Goal: Task Accomplishment & Management: Manage account settings

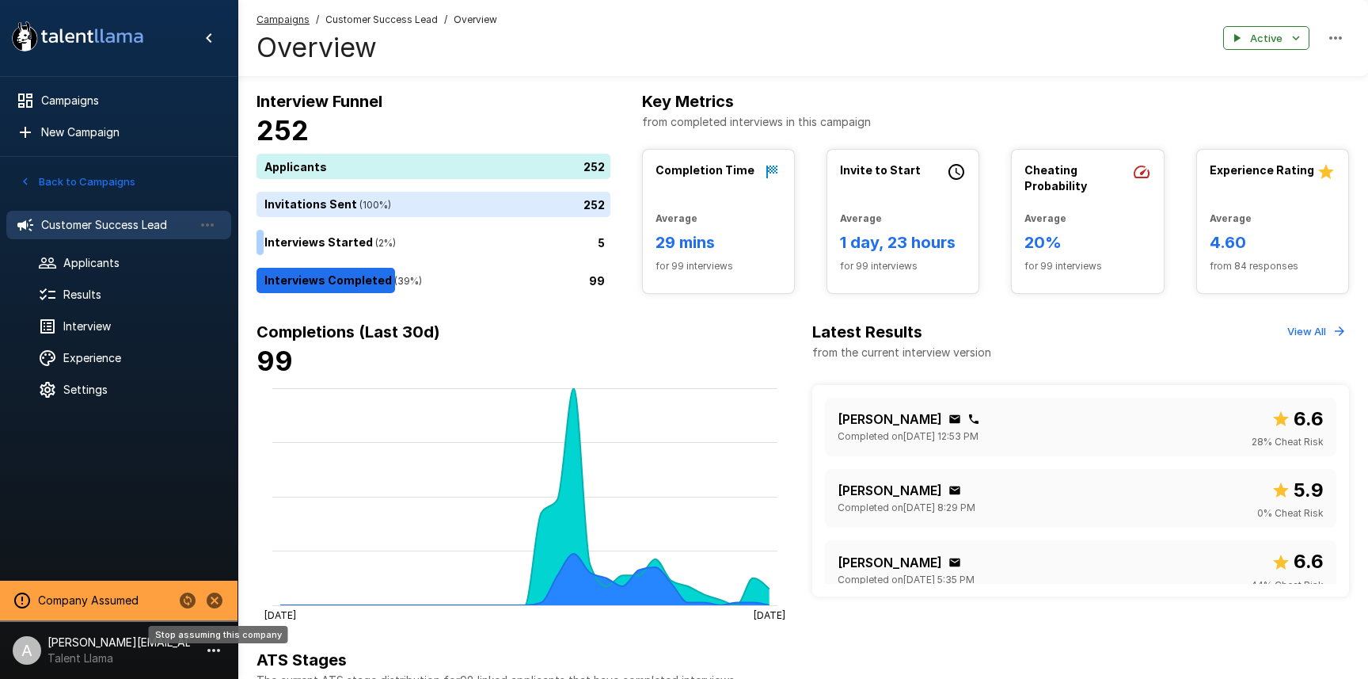
click at [209, 603] on icon "Stop assuming this company" at bounding box center [215, 600] width 16 height 16
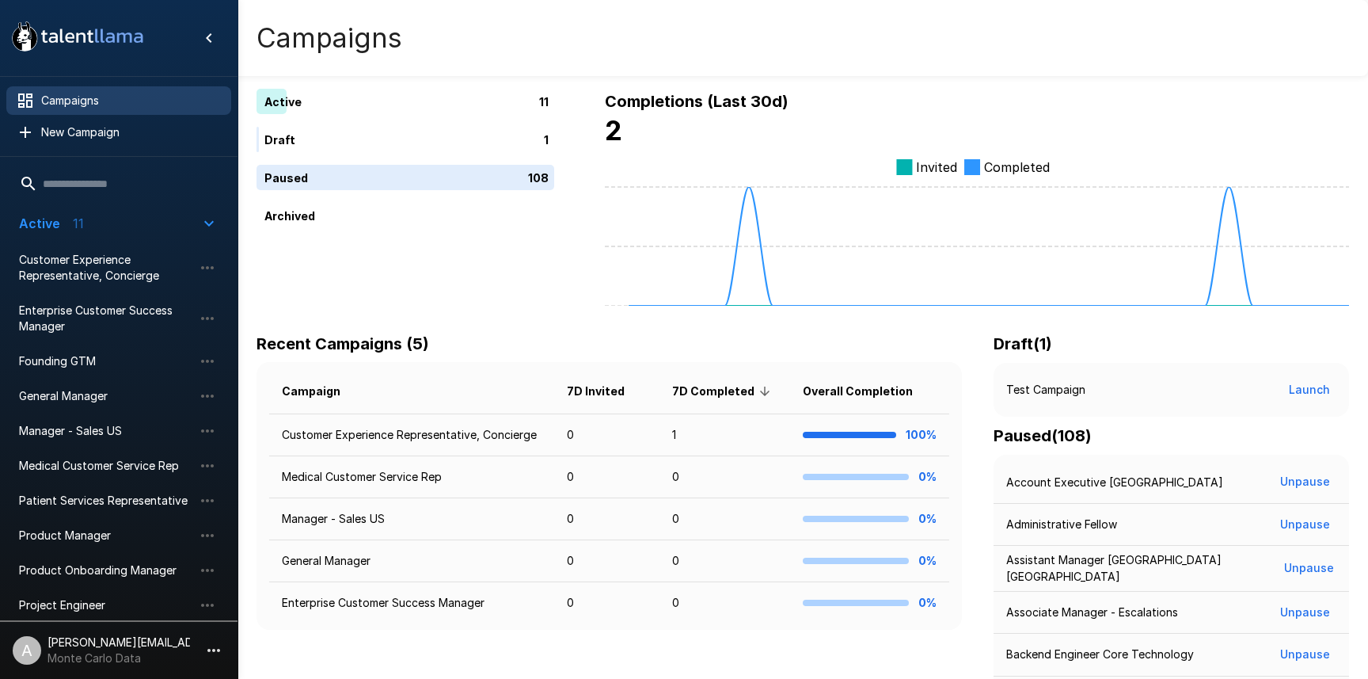
click at [212, 653] on icon "button" at bounding box center [213, 650] width 19 height 19
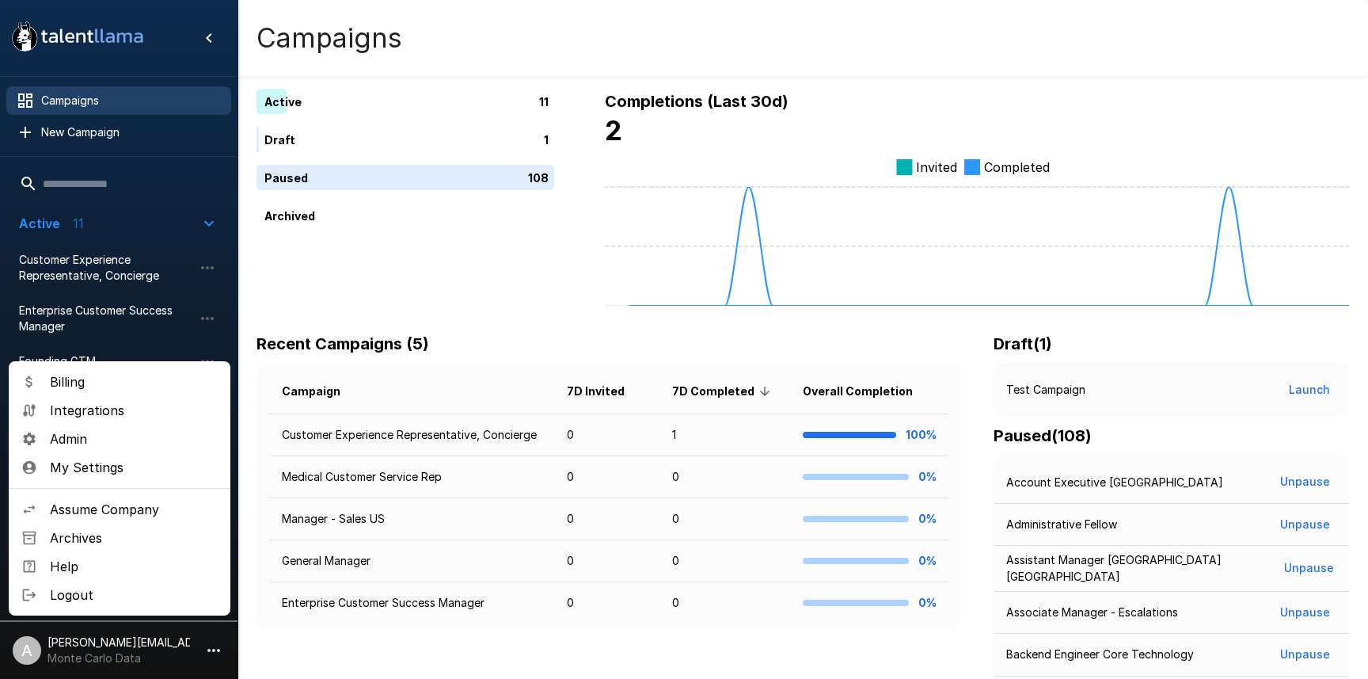
click at [598, 268] on div at bounding box center [684, 339] width 1368 height 679
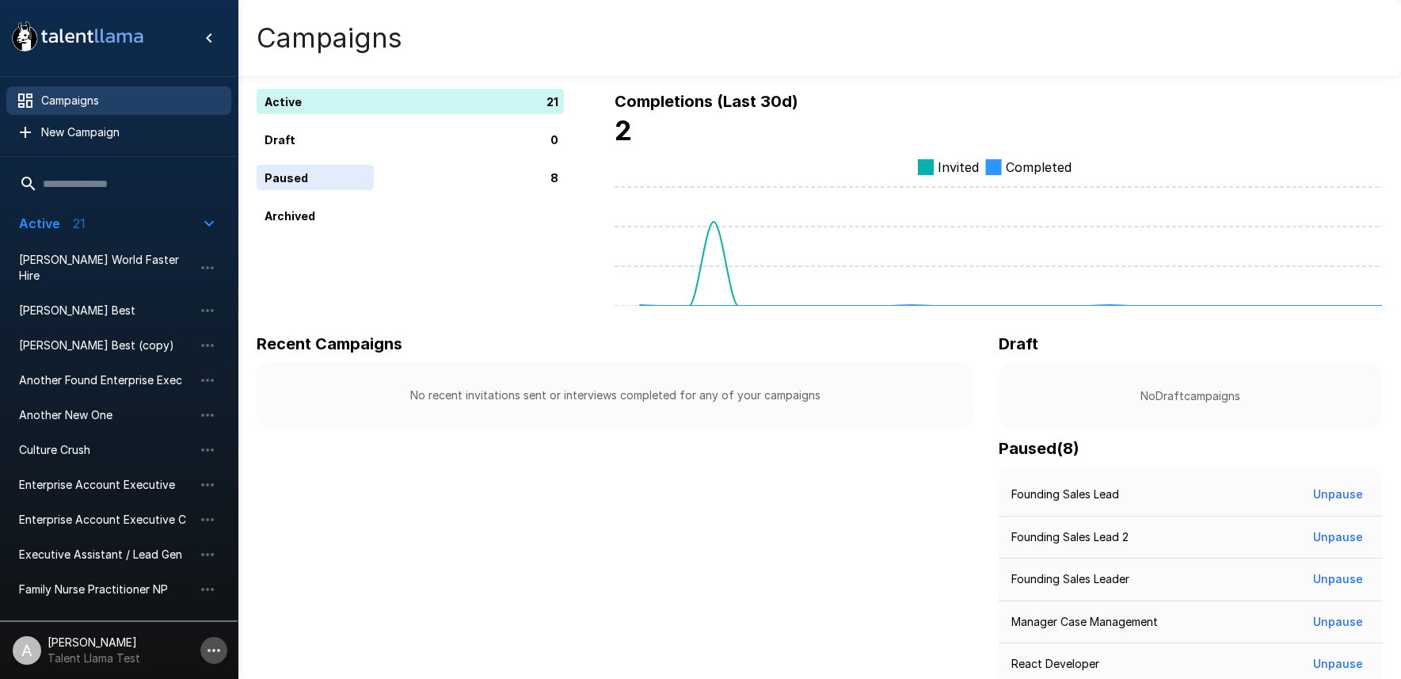
click at [204, 654] on icon "button" at bounding box center [213, 650] width 19 height 19
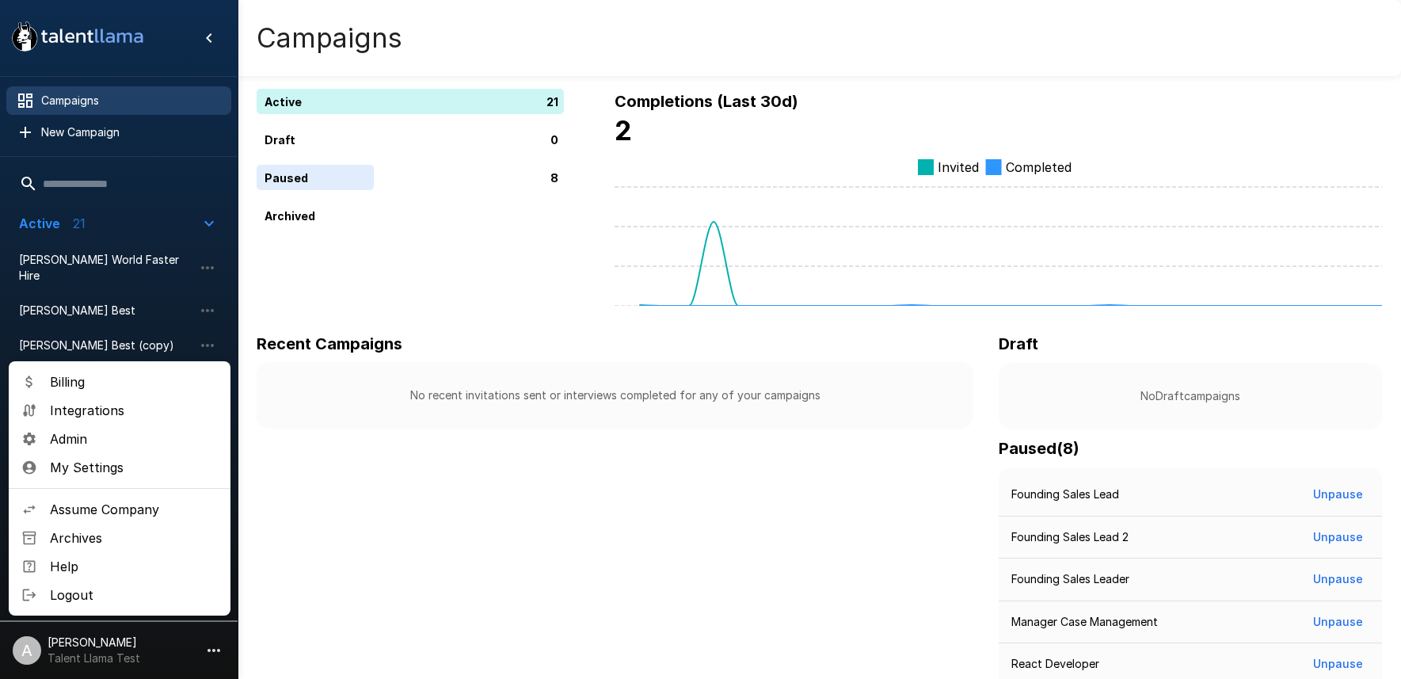
click at [95, 445] on span "Admin" at bounding box center [134, 438] width 168 height 19
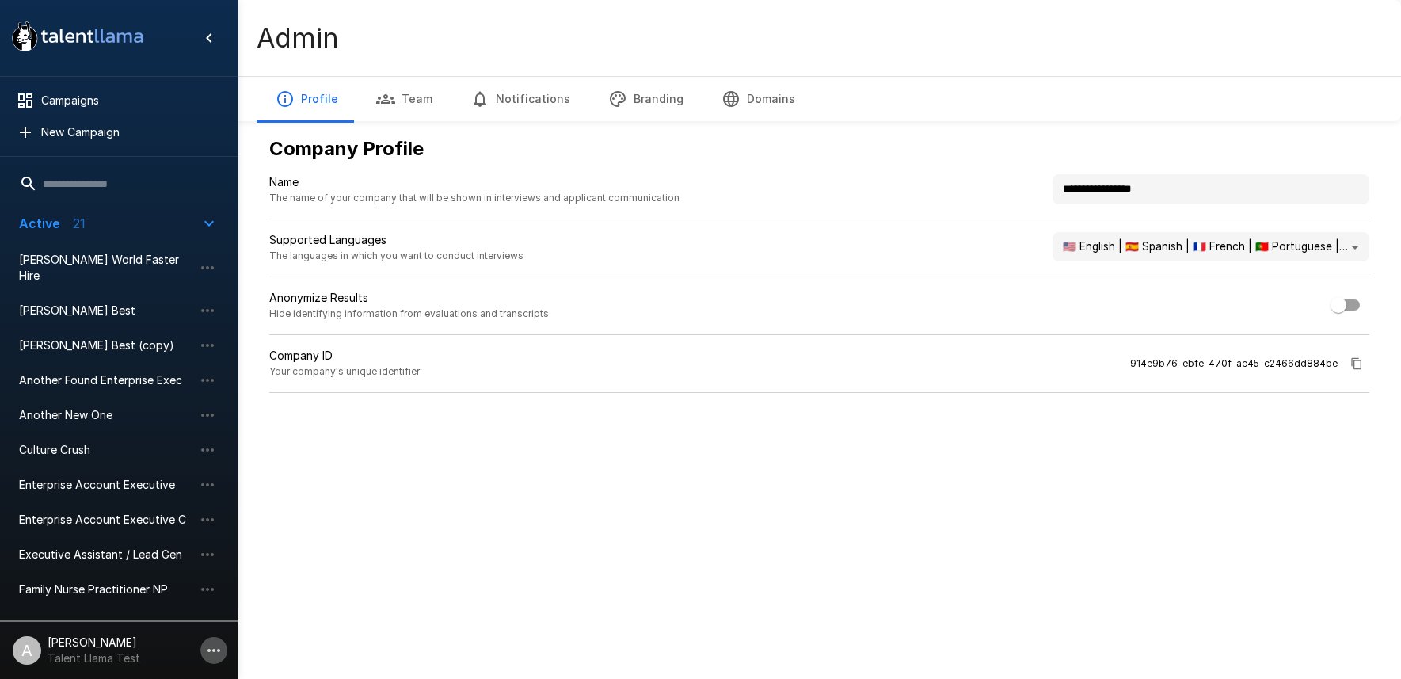
click at [209, 652] on icon "button" at bounding box center [213, 650] width 19 height 19
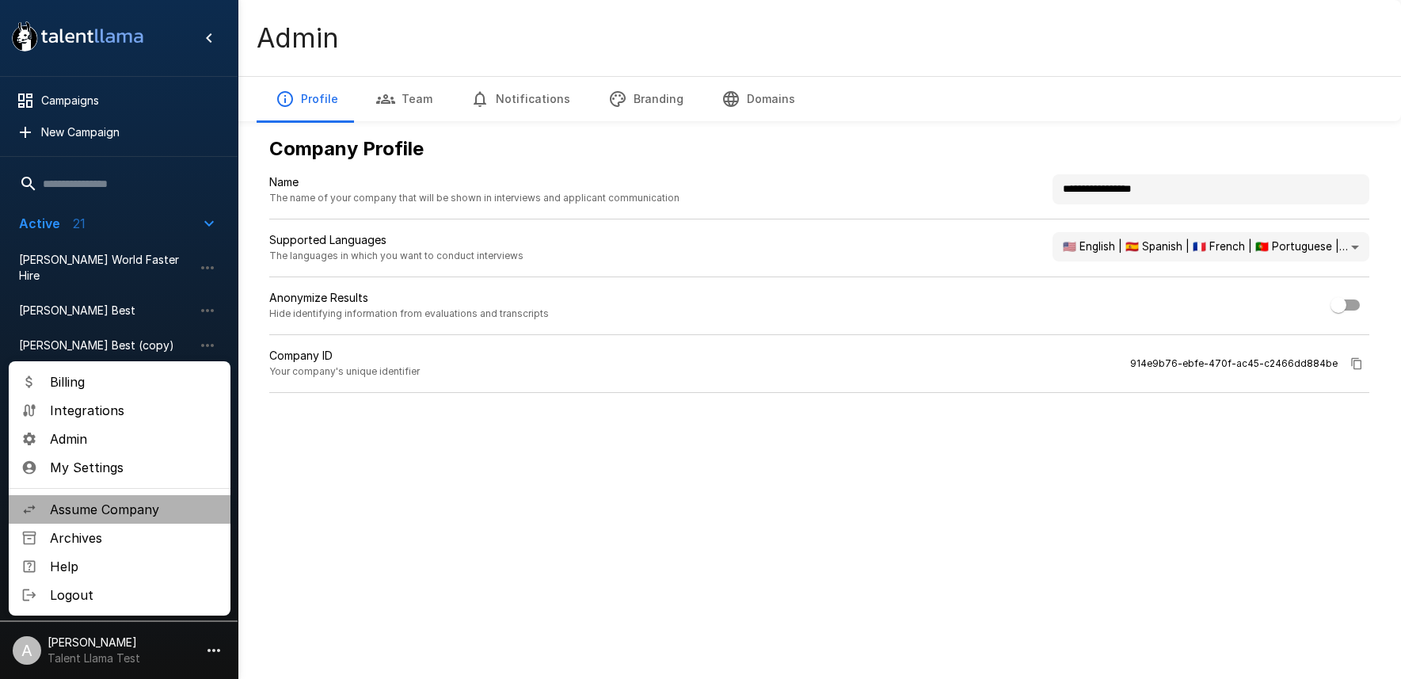
click at [131, 510] on span "Assume Company" at bounding box center [134, 509] width 168 height 19
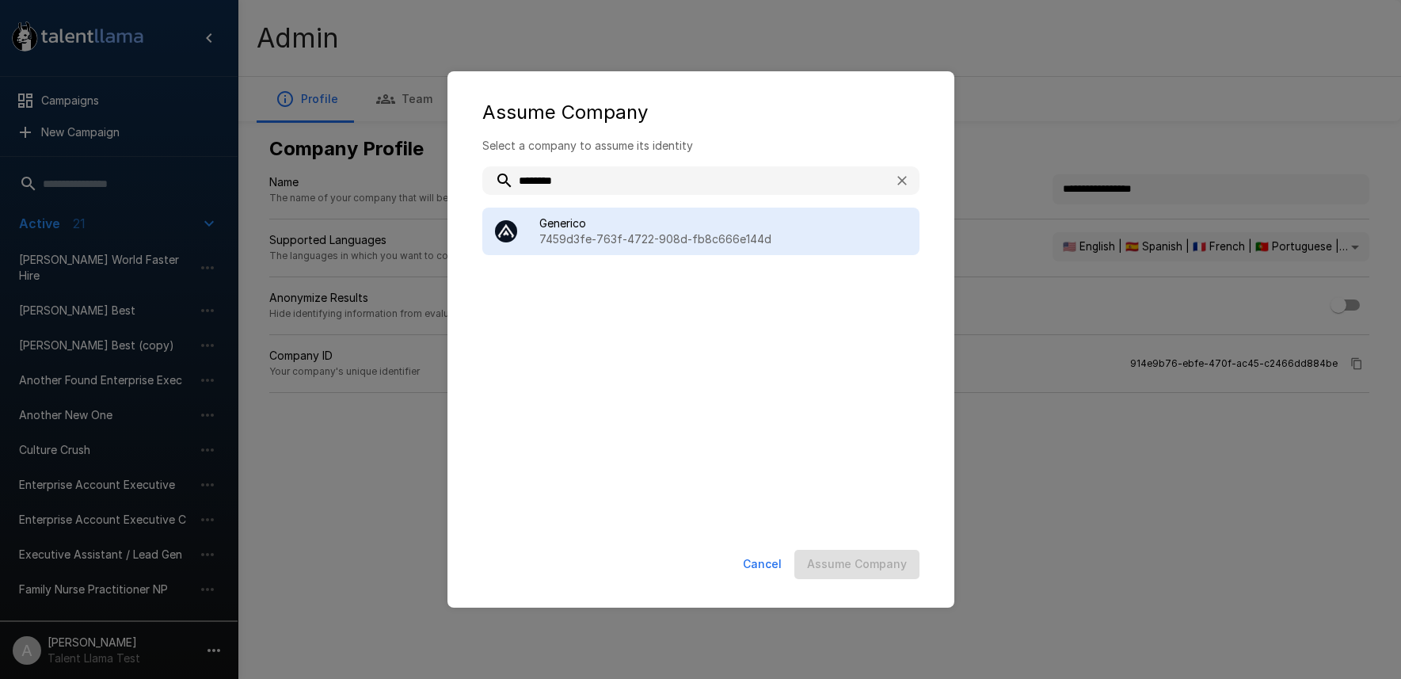
type input "********"
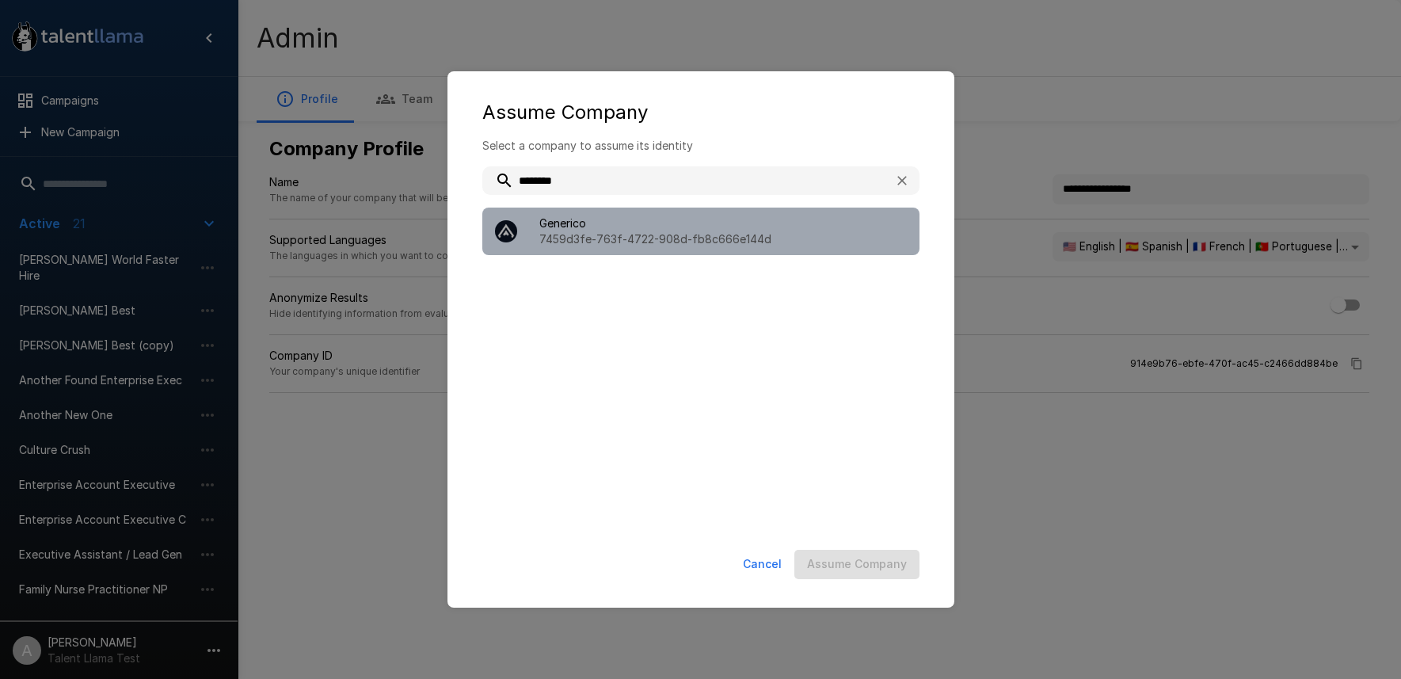
click at [710, 227] on span "Generico" at bounding box center [722, 223] width 367 height 16
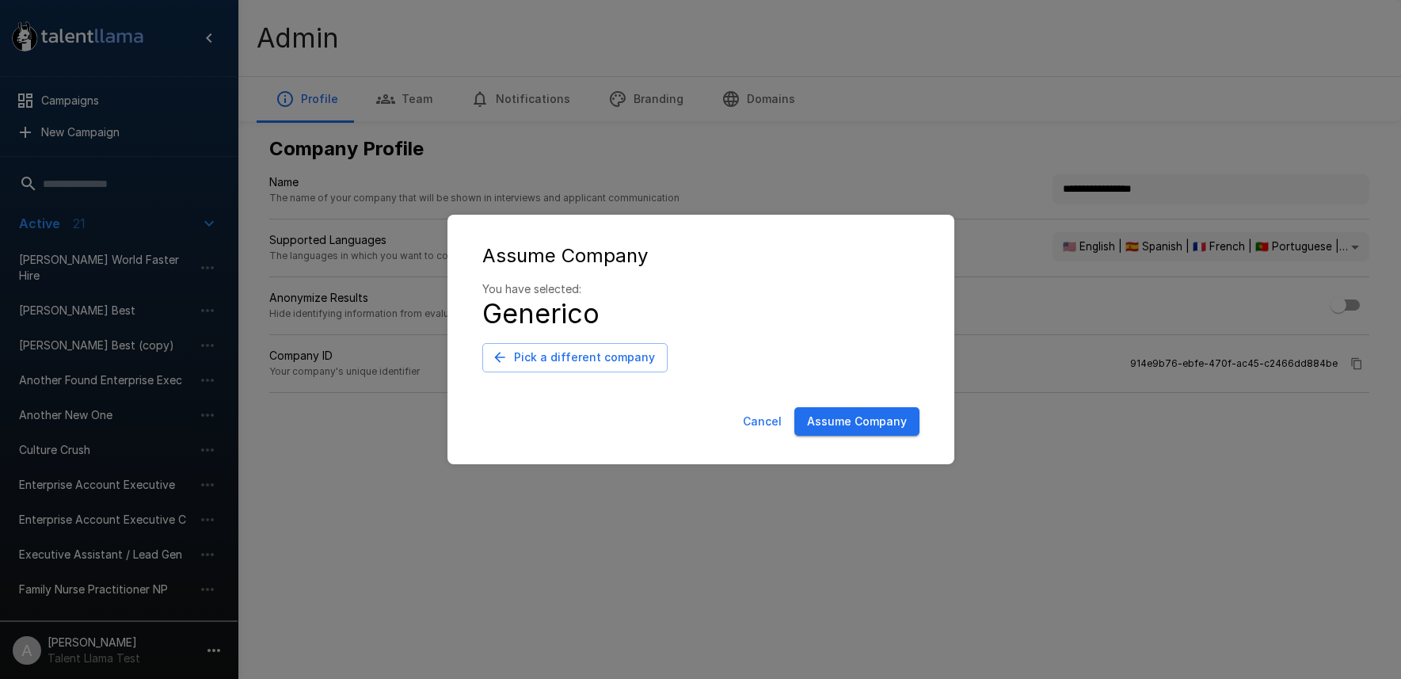
click at [809, 421] on button "Assume Company" at bounding box center [856, 421] width 125 height 29
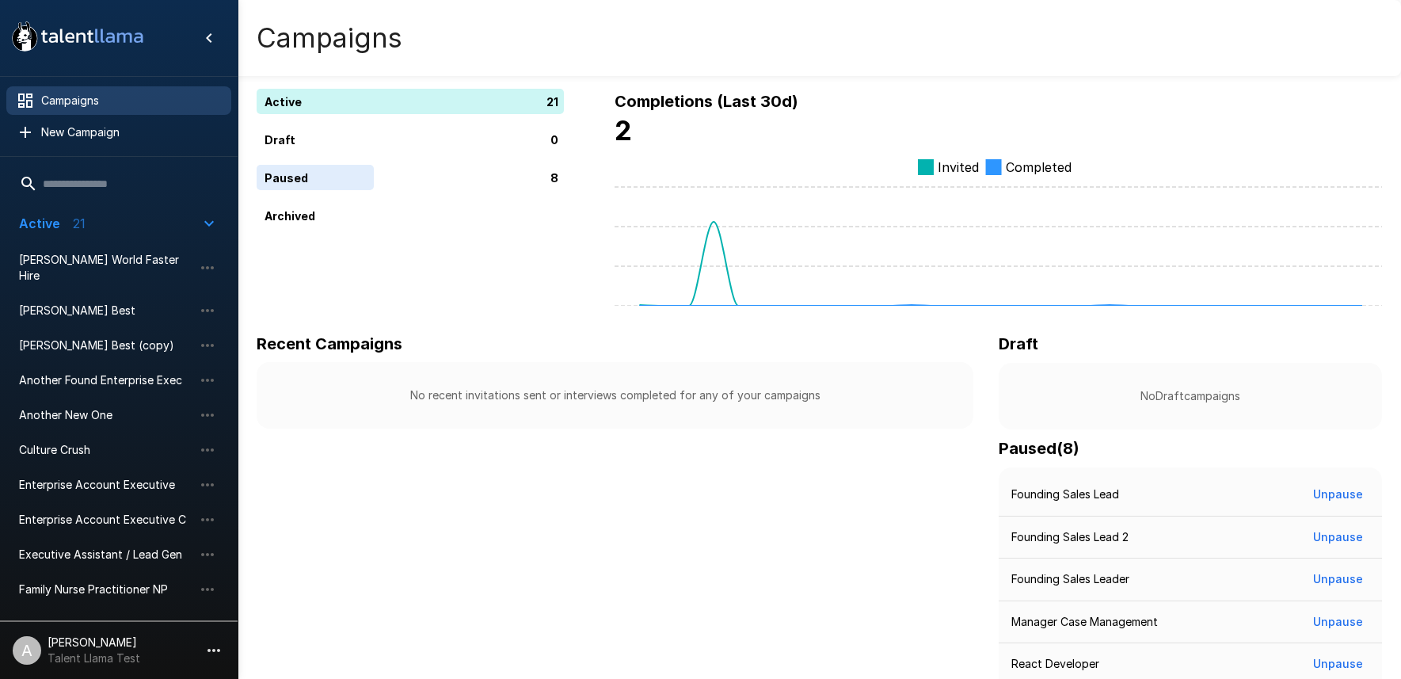
click at [220, 644] on icon "button" at bounding box center [213, 650] width 19 height 19
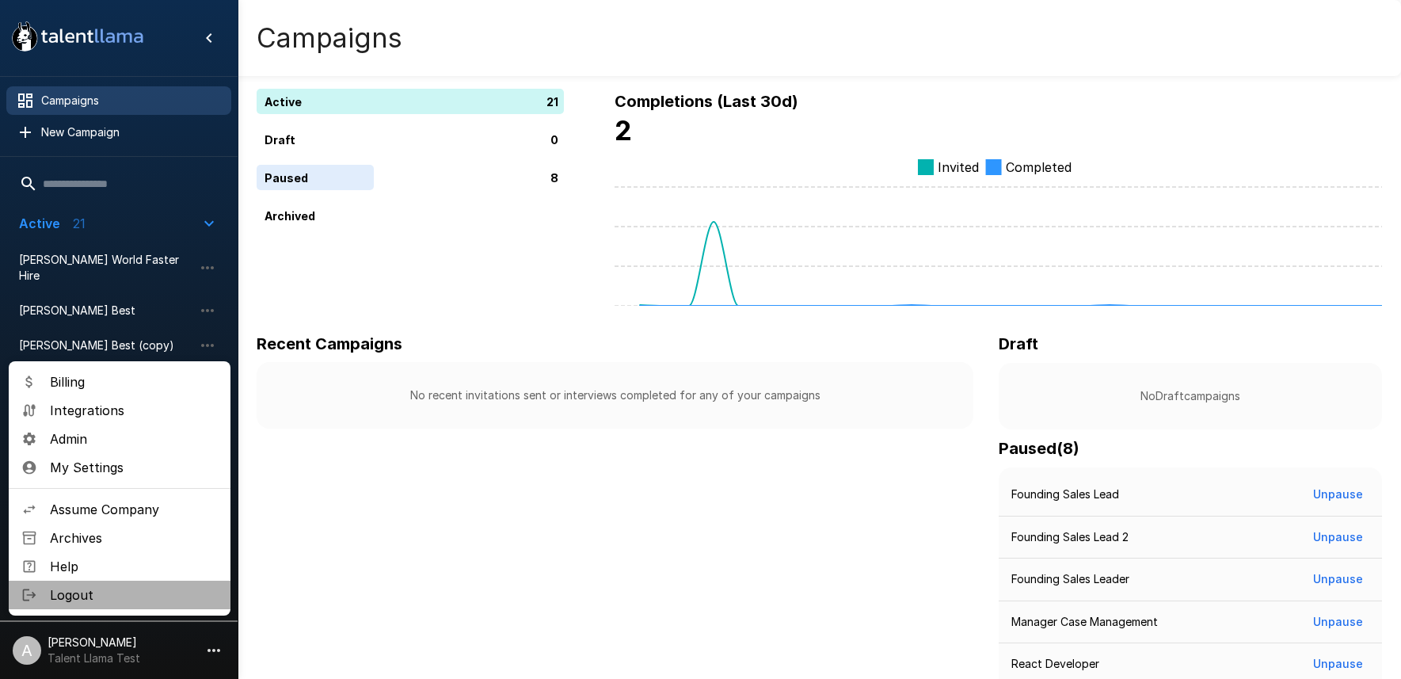
click at [129, 600] on span "Logout" at bounding box center [134, 594] width 168 height 19
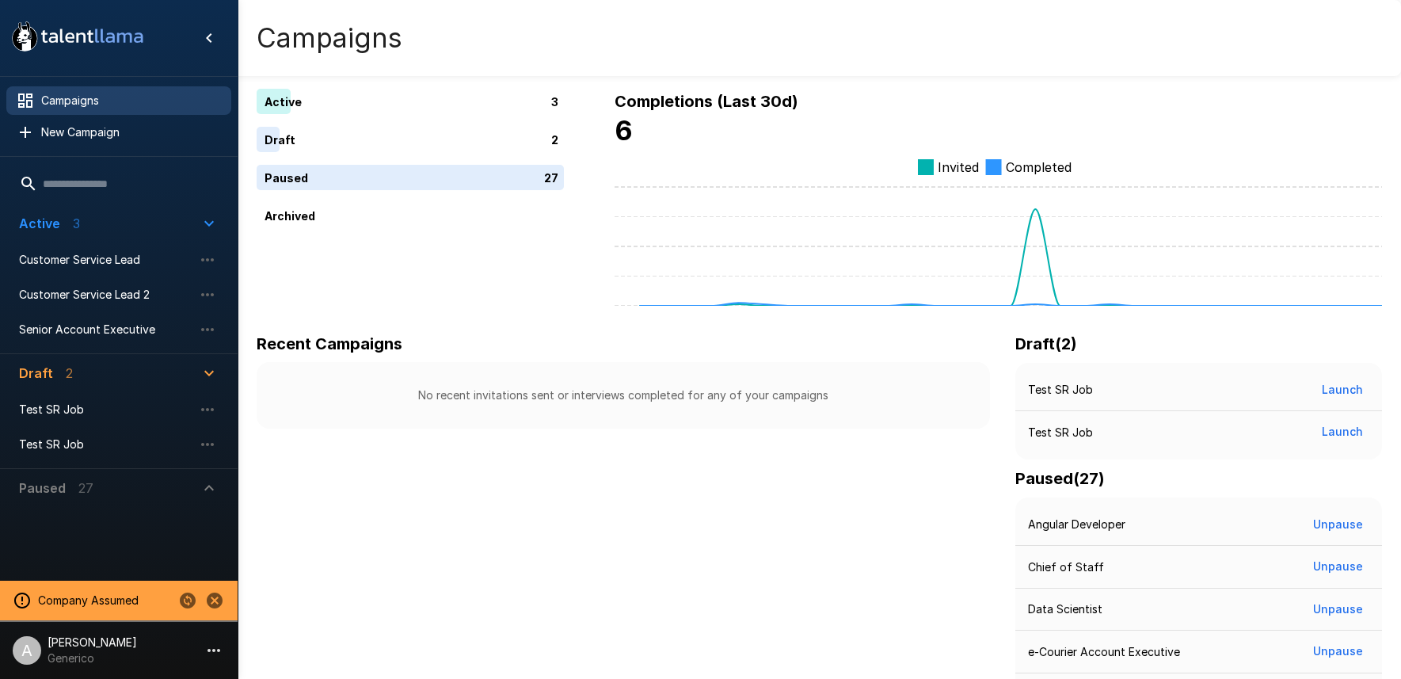
click at [211, 602] on icon "Stop assuming this company" at bounding box center [215, 600] width 16 height 16
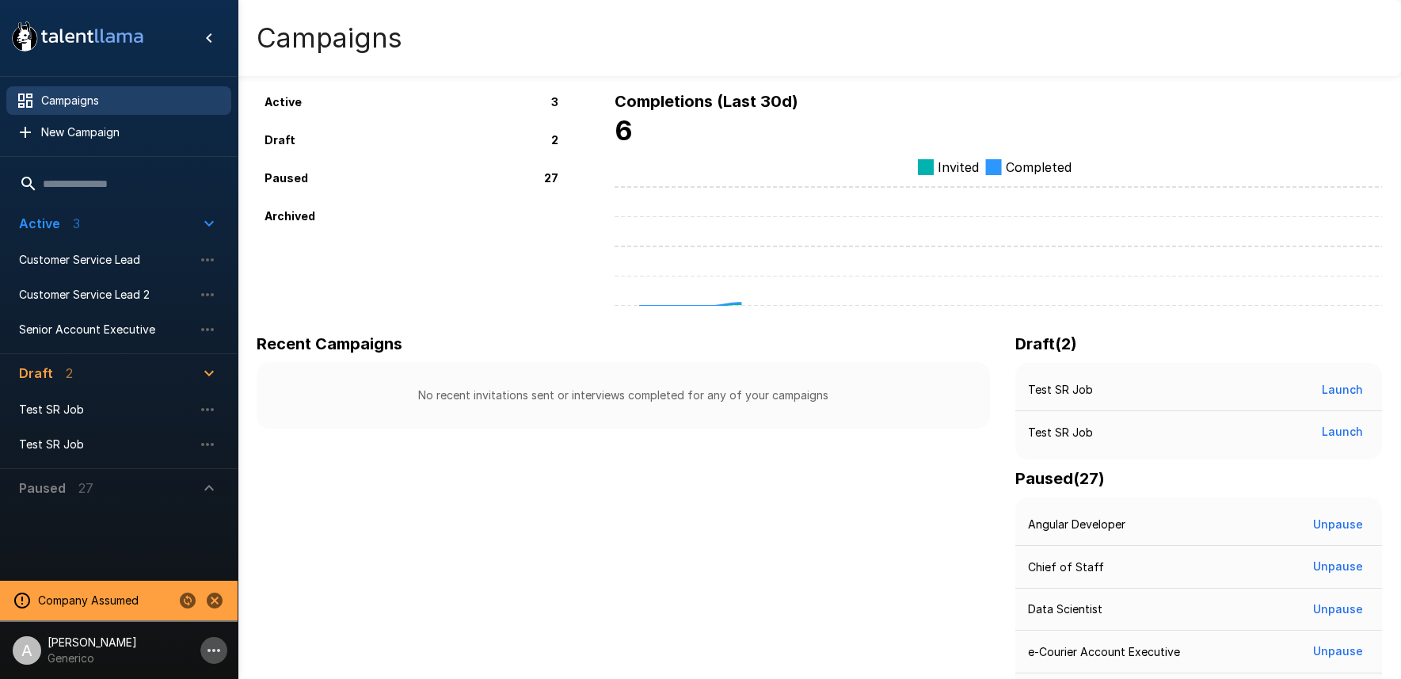
click at [217, 651] on icon "button" at bounding box center [213, 650] width 19 height 19
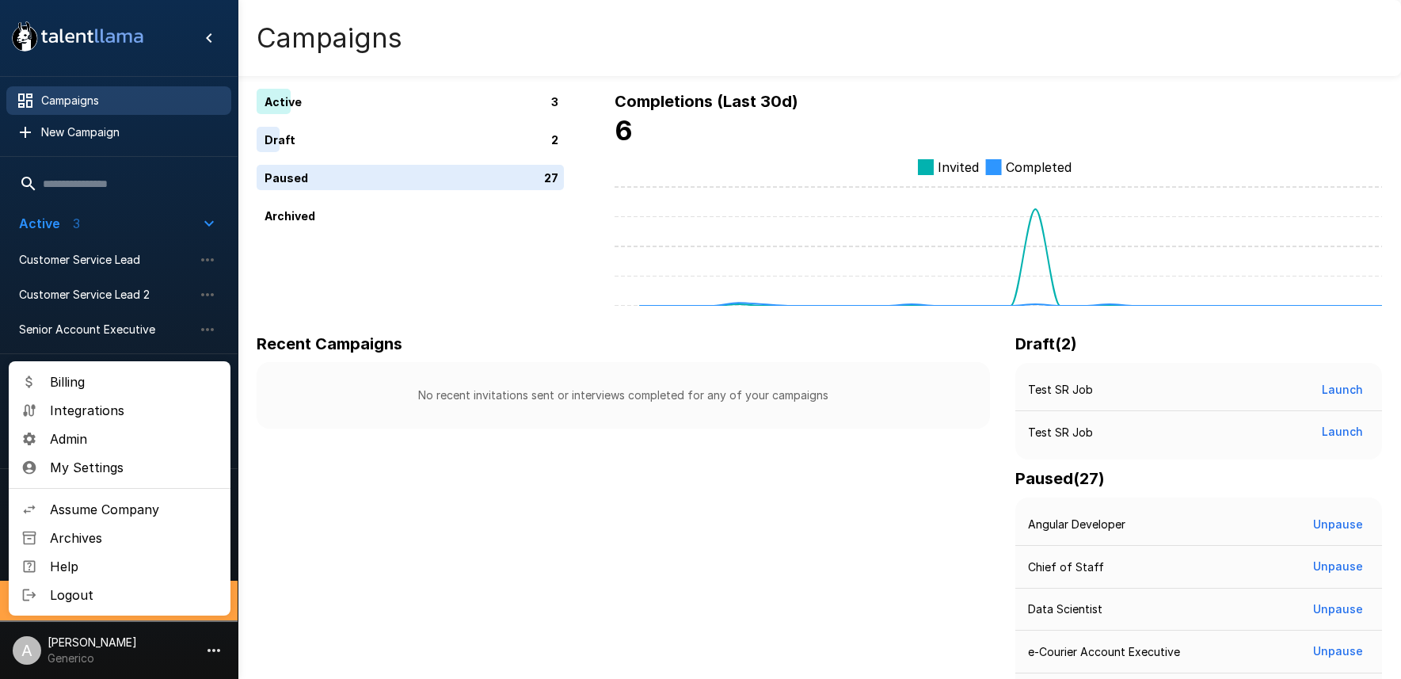
click at [138, 600] on span "Logout" at bounding box center [134, 594] width 168 height 19
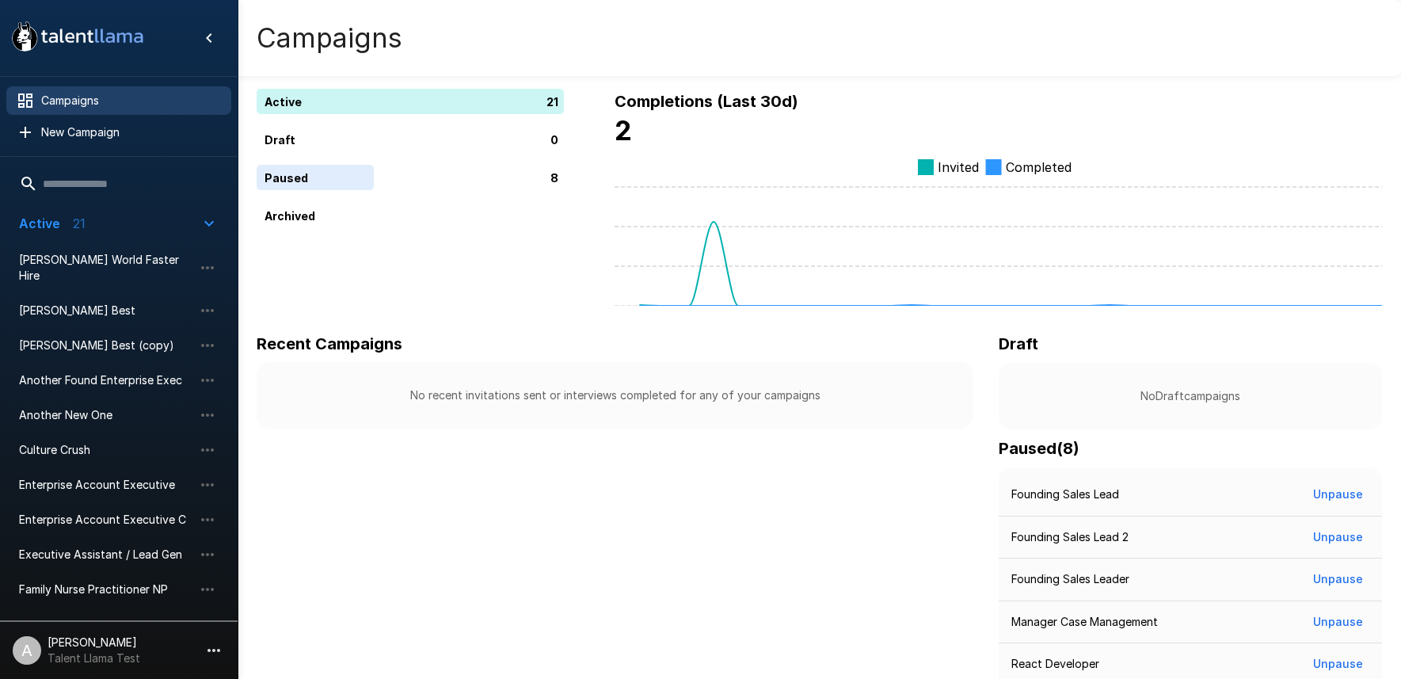
click at [180, 655] on li "A [PERSON_NAME] Talent Llama Test" at bounding box center [119, 647] width 238 height 51
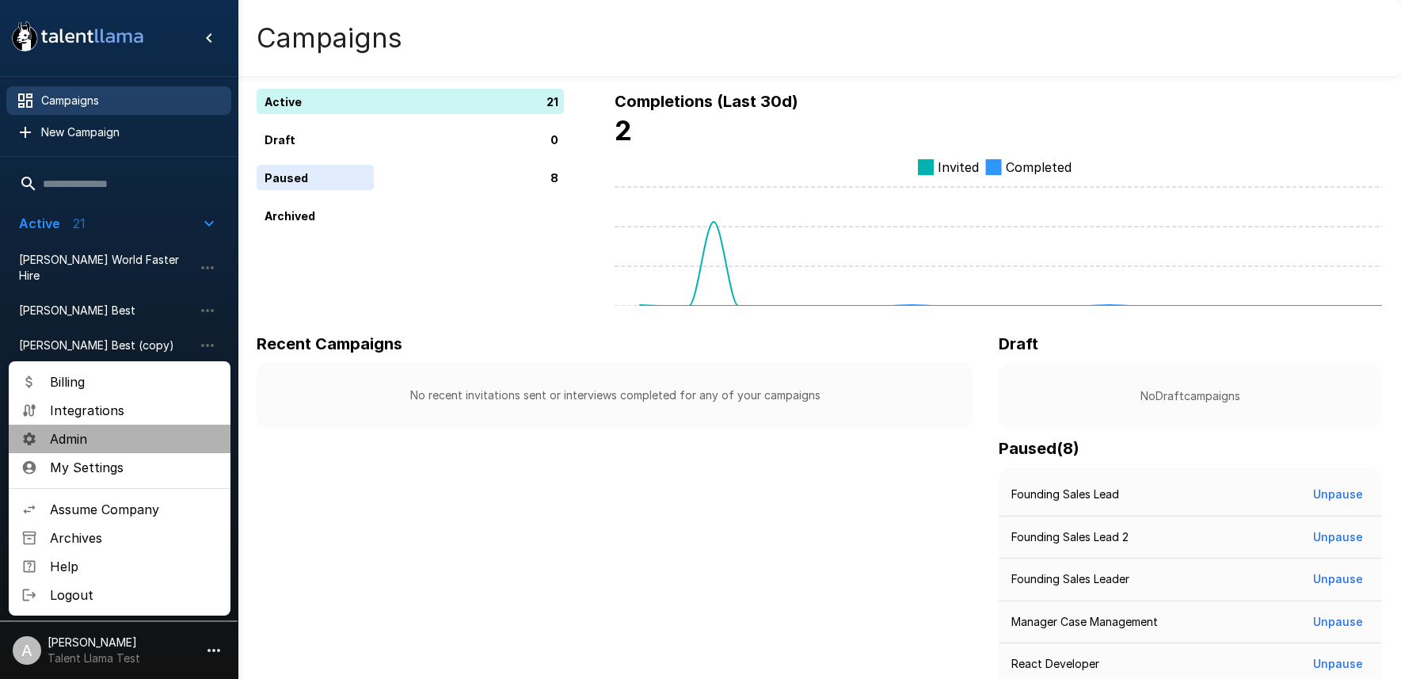
drag, startPoint x: 111, startPoint y: 437, endPoint x: 234, endPoint y: 393, distance: 130.5
click at [111, 437] on span "Admin" at bounding box center [134, 438] width 168 height 19
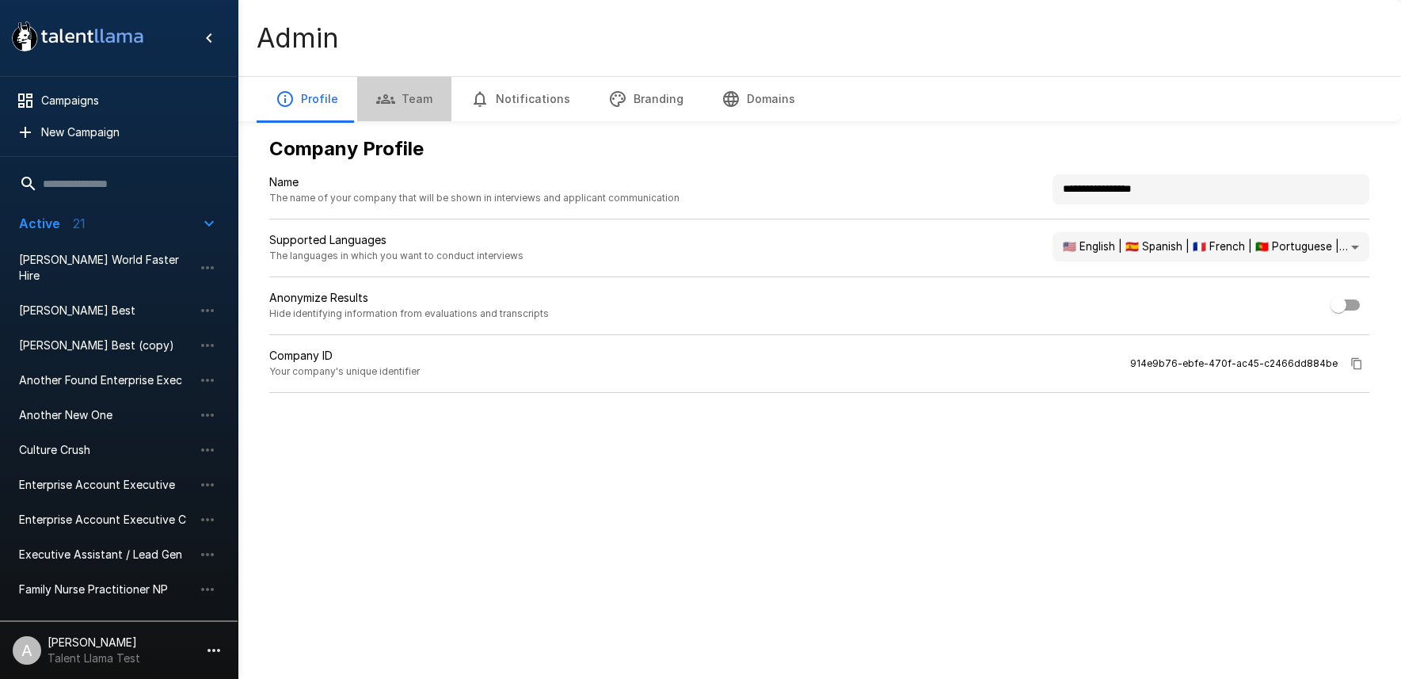
click at [404, 101] on button "Team" at bounding box center [404, 99] width 94 height 44
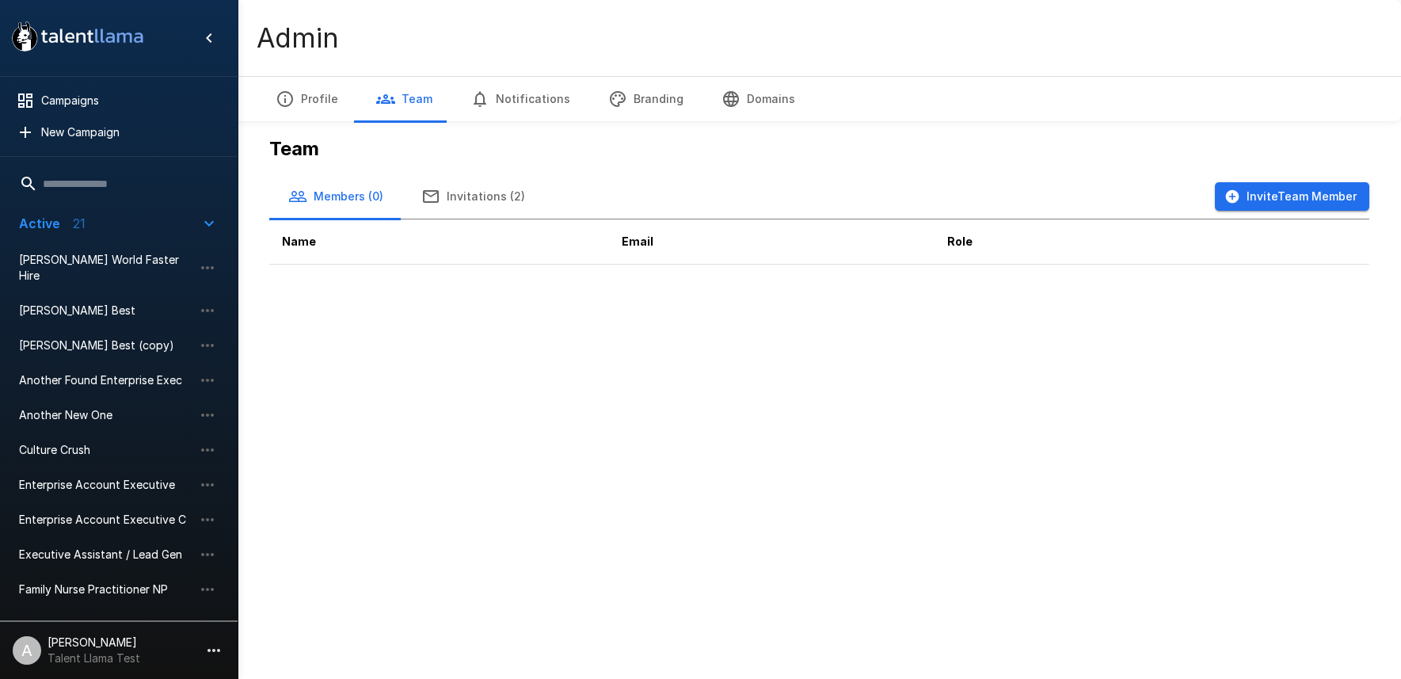
click at [1304, 201] on button "Invite Team Member" at bounding box center [1292, 196] width 154 height 29
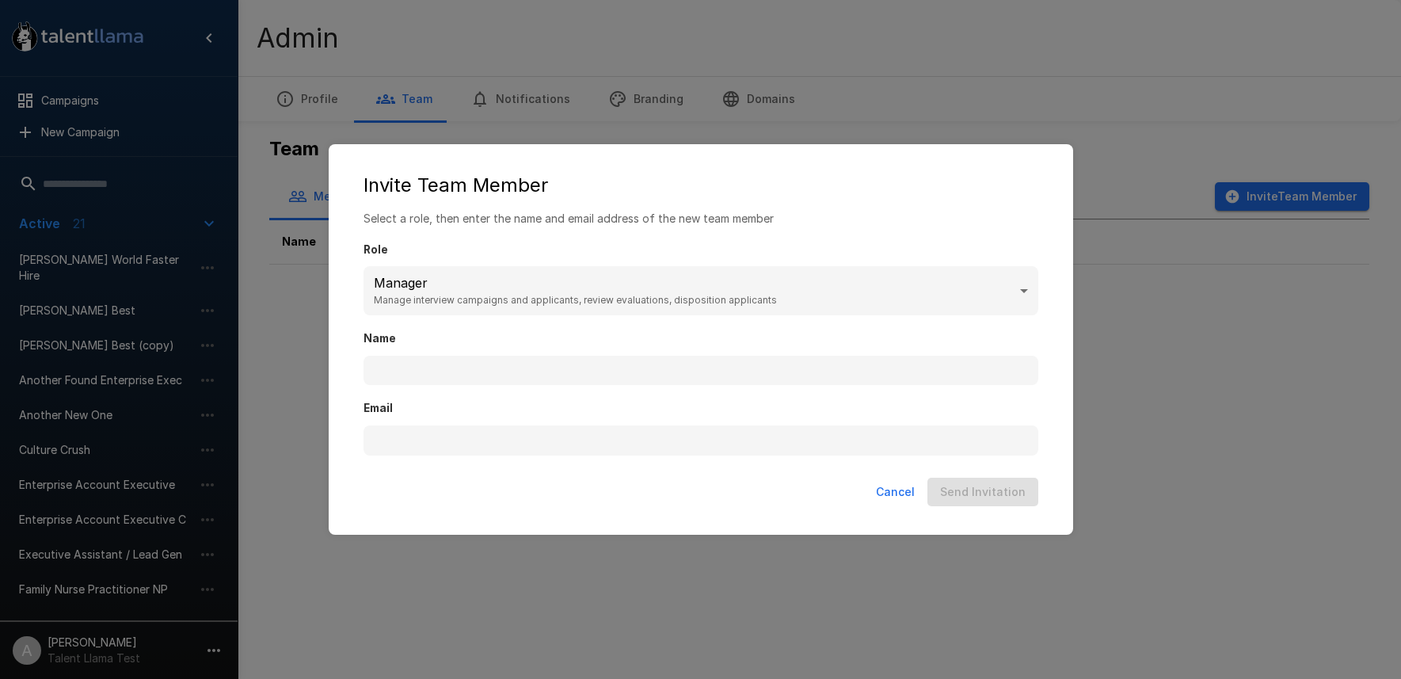
click at [901, 497] on button "Cancel" at bounding box center [895, 492] width 51 height 29
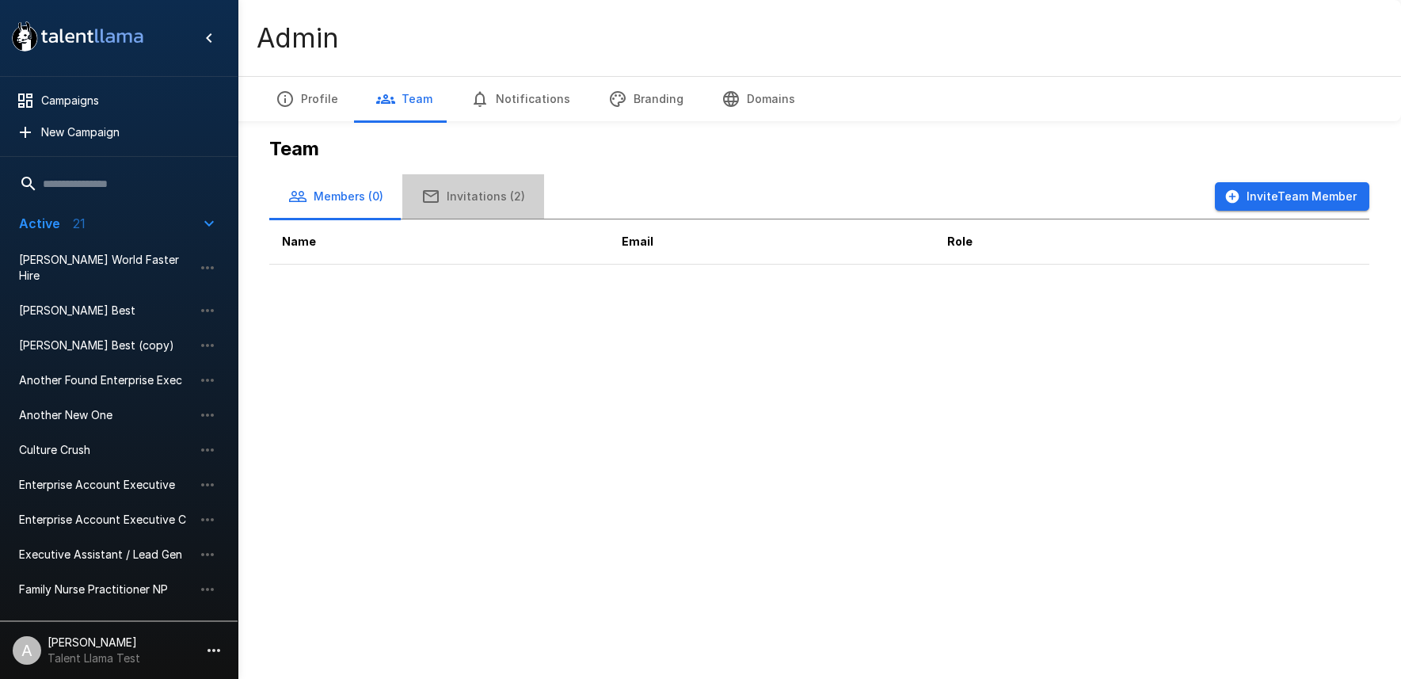
click at [476, 210] on button "Invitations (2)" at bounding box center [473, 196] width 142 height 44
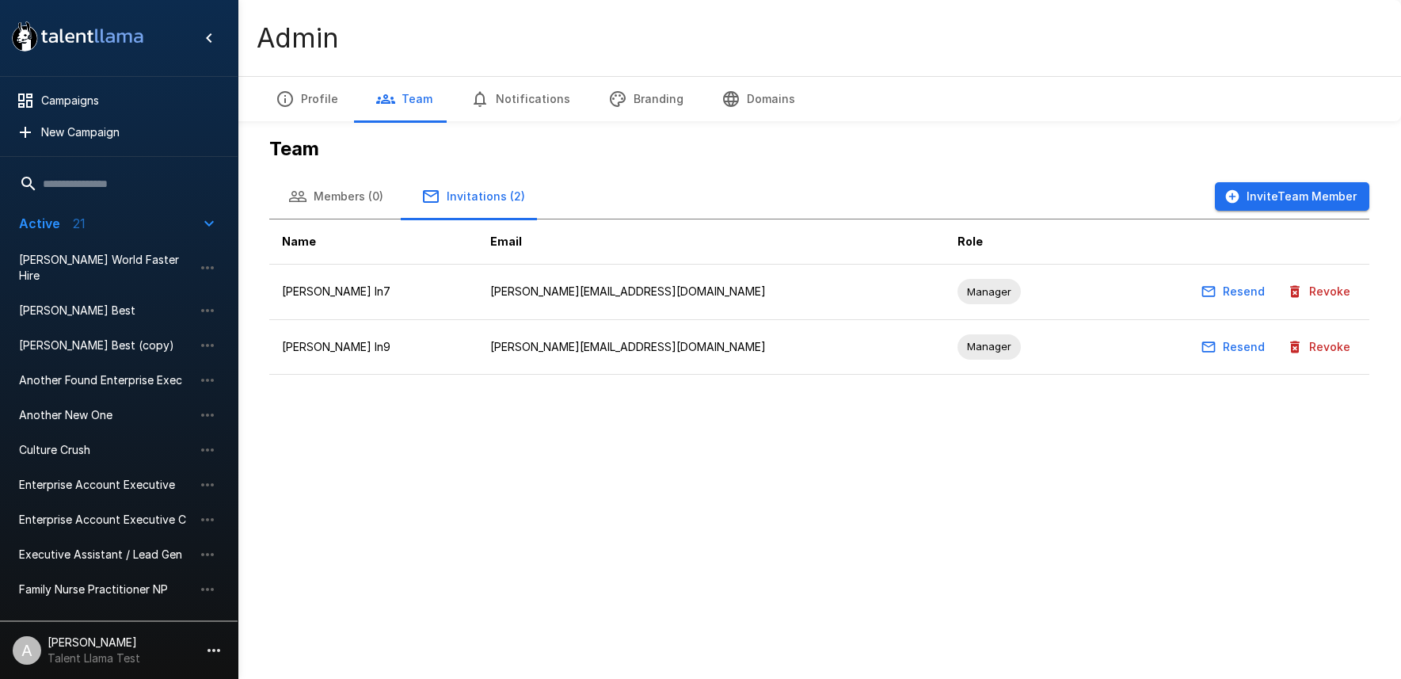
click at [1263, 196] on button "Invite Team Member" at bounding box center [1292, 196] width 154 height 29
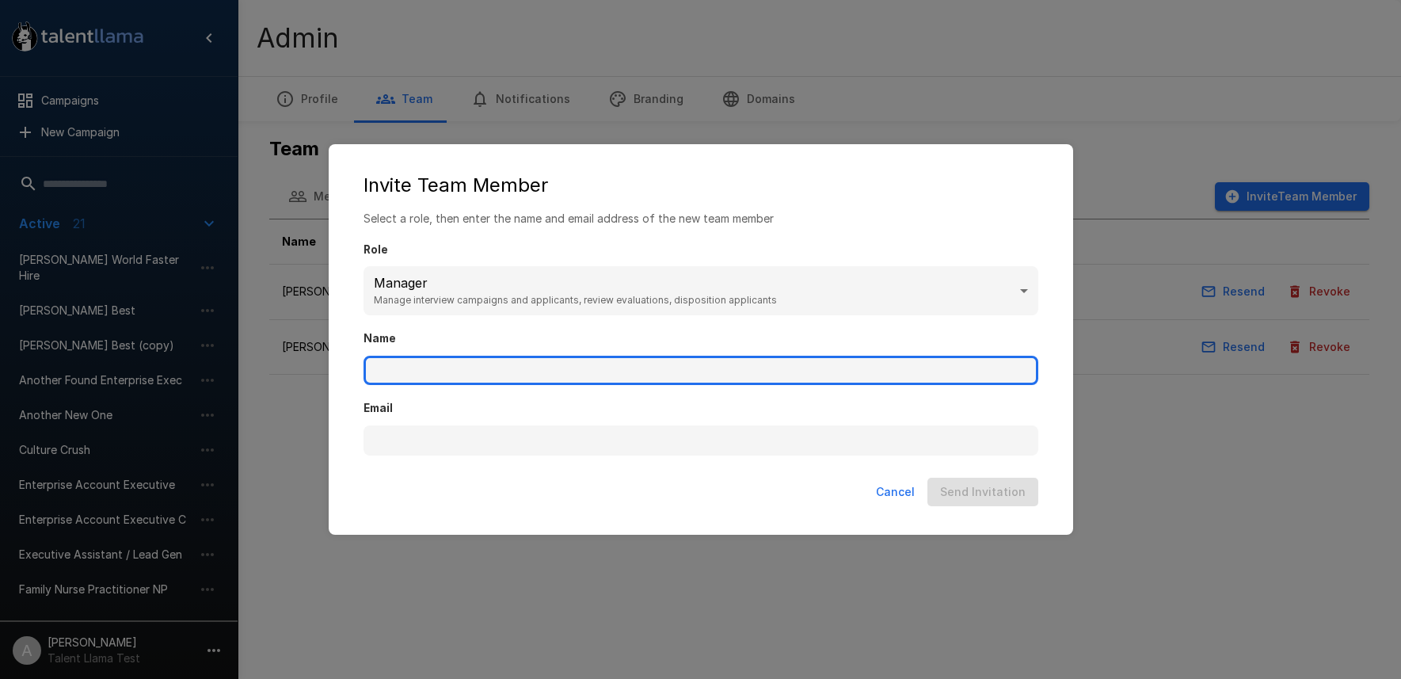
click at [462, 367] on input "Name" at bounding box center [700, 371] width 675 height 30
type input "********"
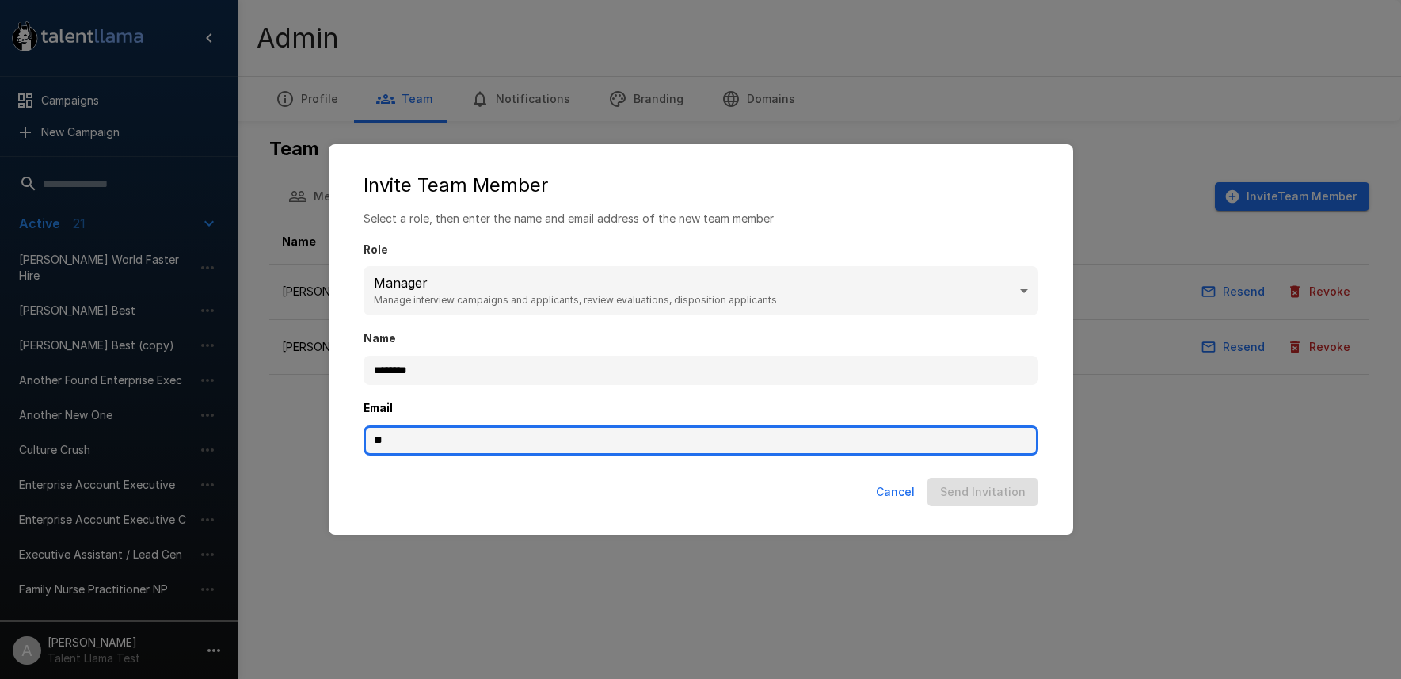
type input "*"
type input "**********"
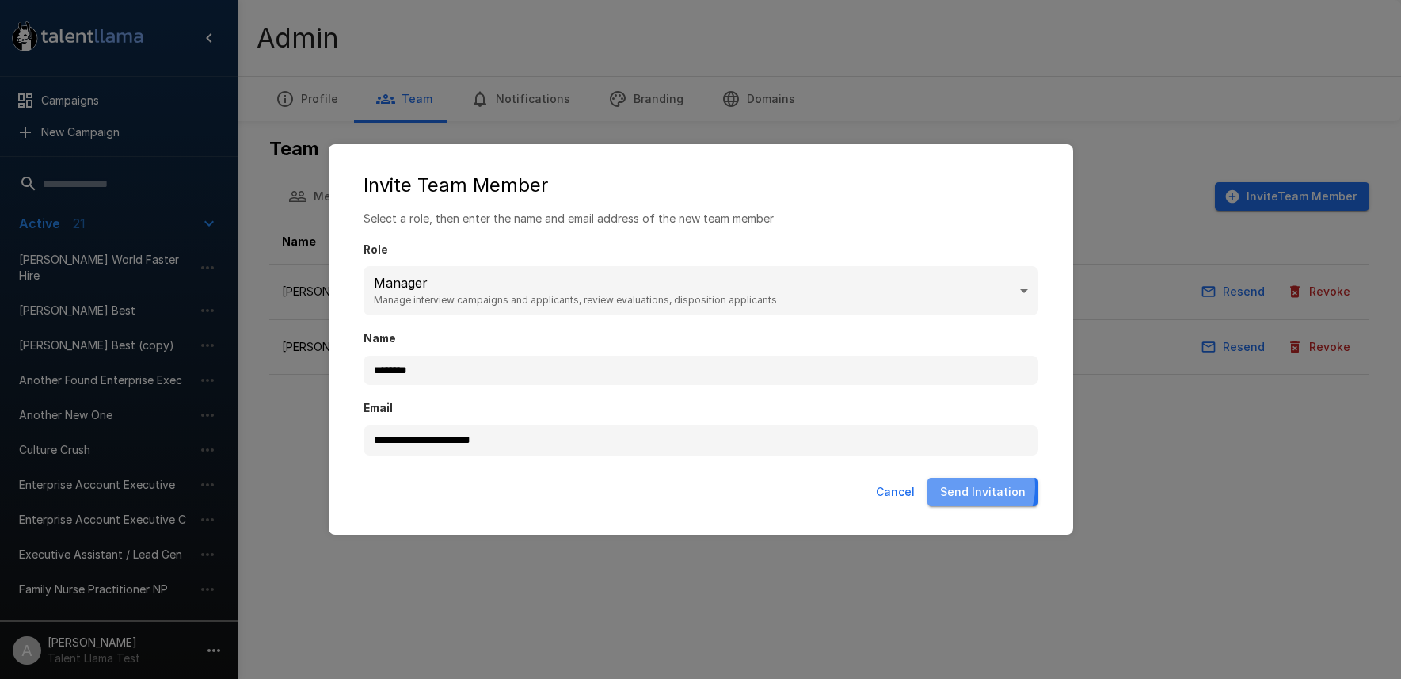
click at [968, 487] on button "Send Invitation" at bounding box center [982, 492] width 111 height 29
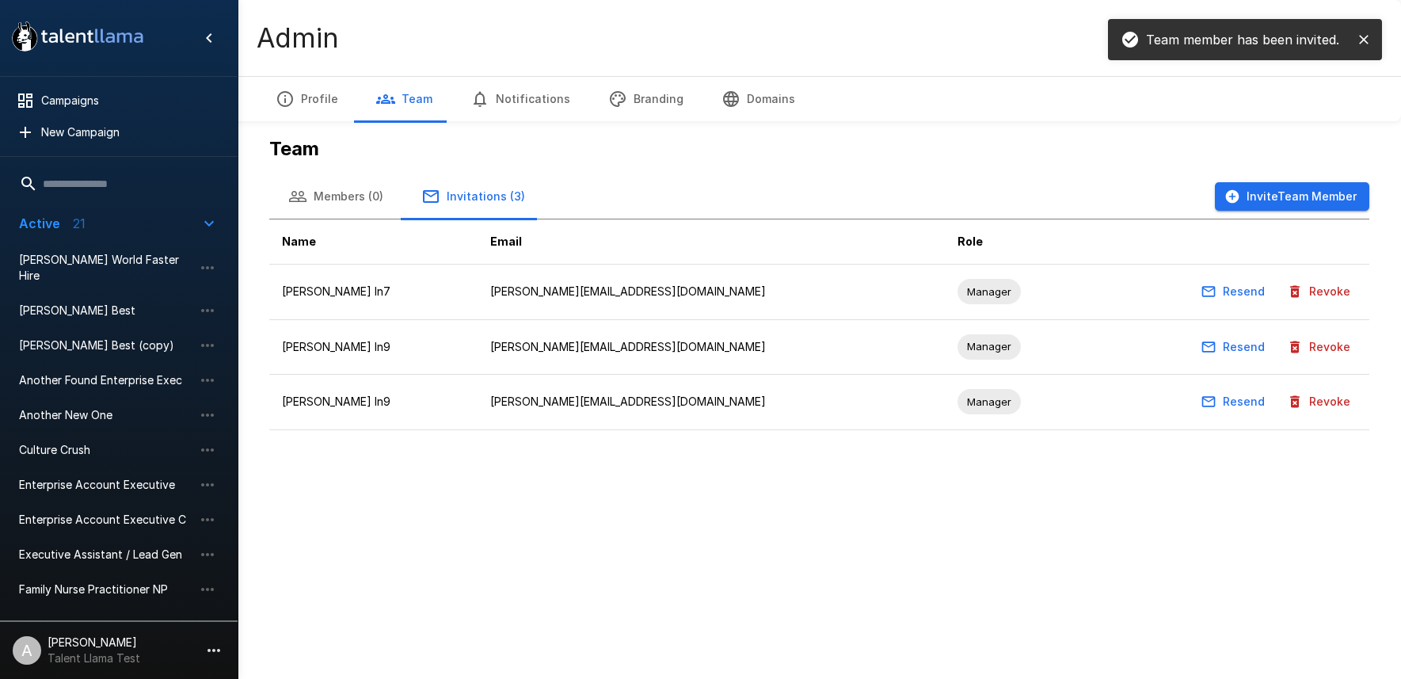
click at [974, 488] on div "Team Members (0) Invitations (3) Invite Team Member Name Email Role Adam In7 Ad…" at bounding box center [819, 253] width 1125 height 506
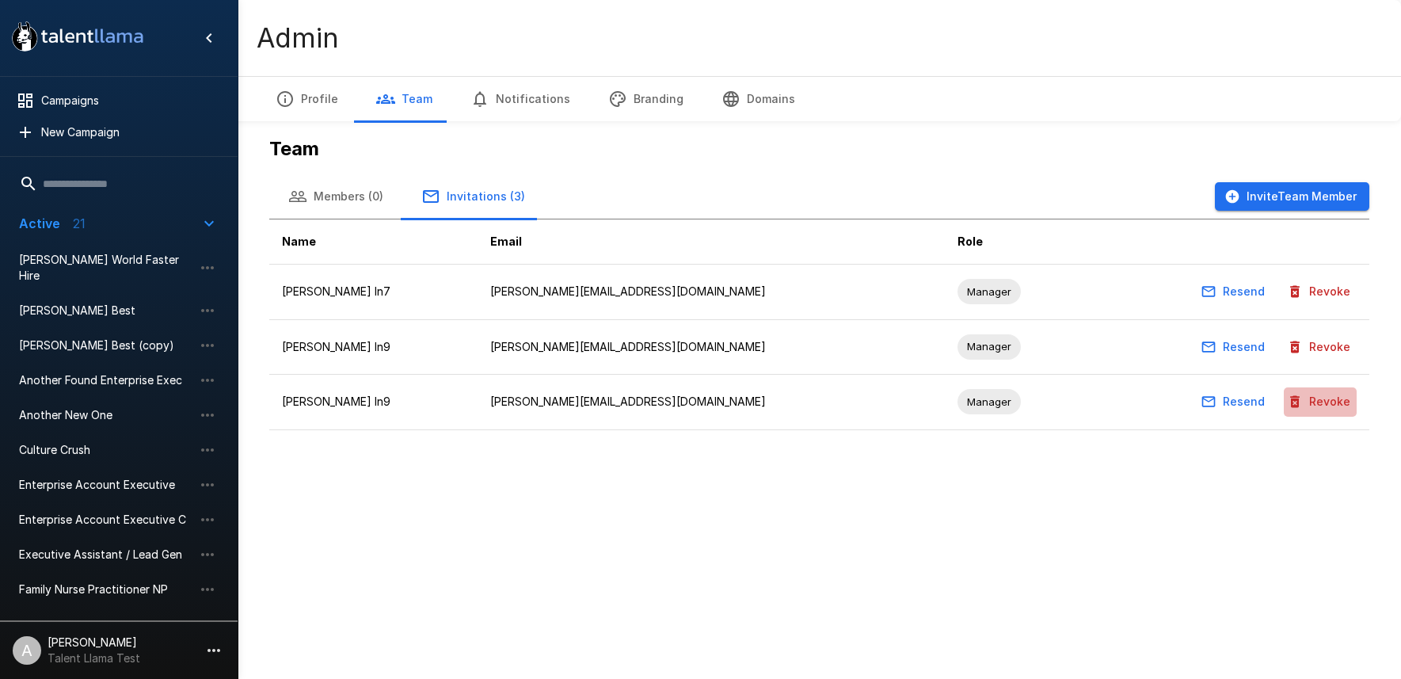
click at [1322, 403] on button "Revoke" at bounding box center [1320, 401] width 73 height 29
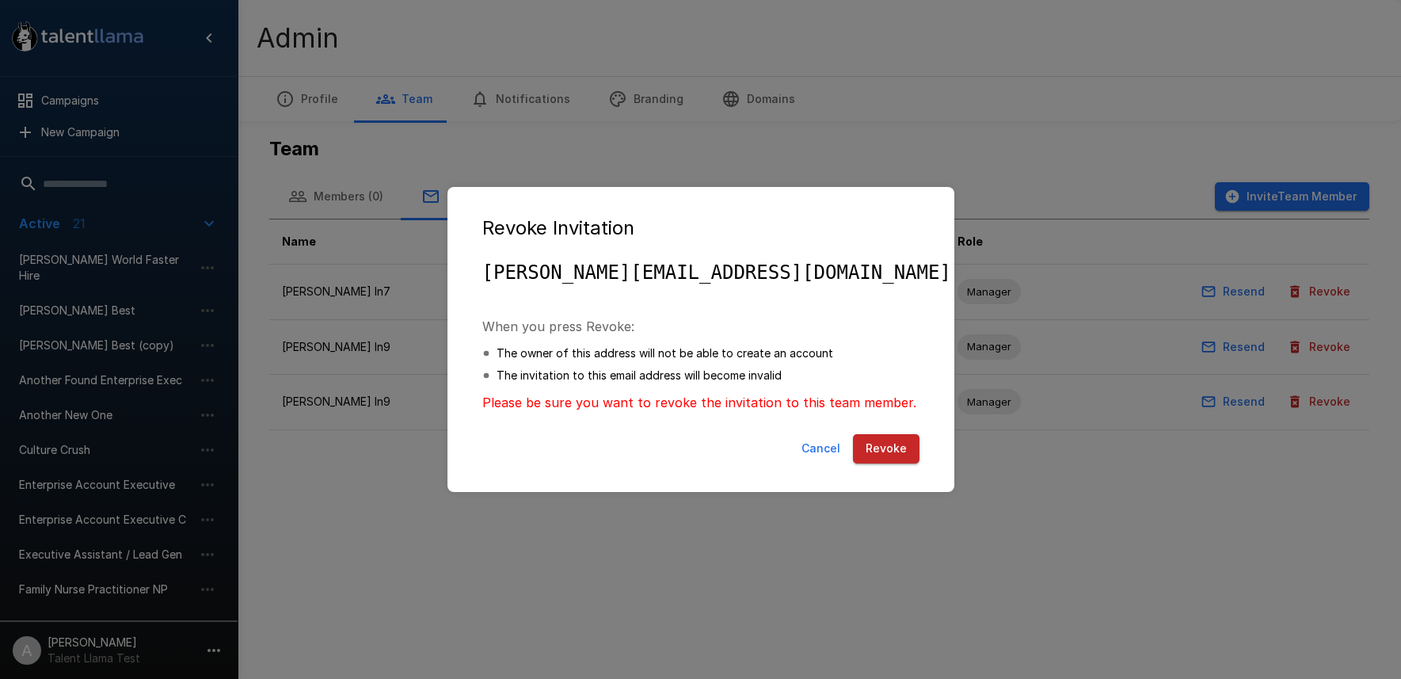
click at [896, 445] on button "Revoke" at bounding box center [886, 448] width 67 height 29
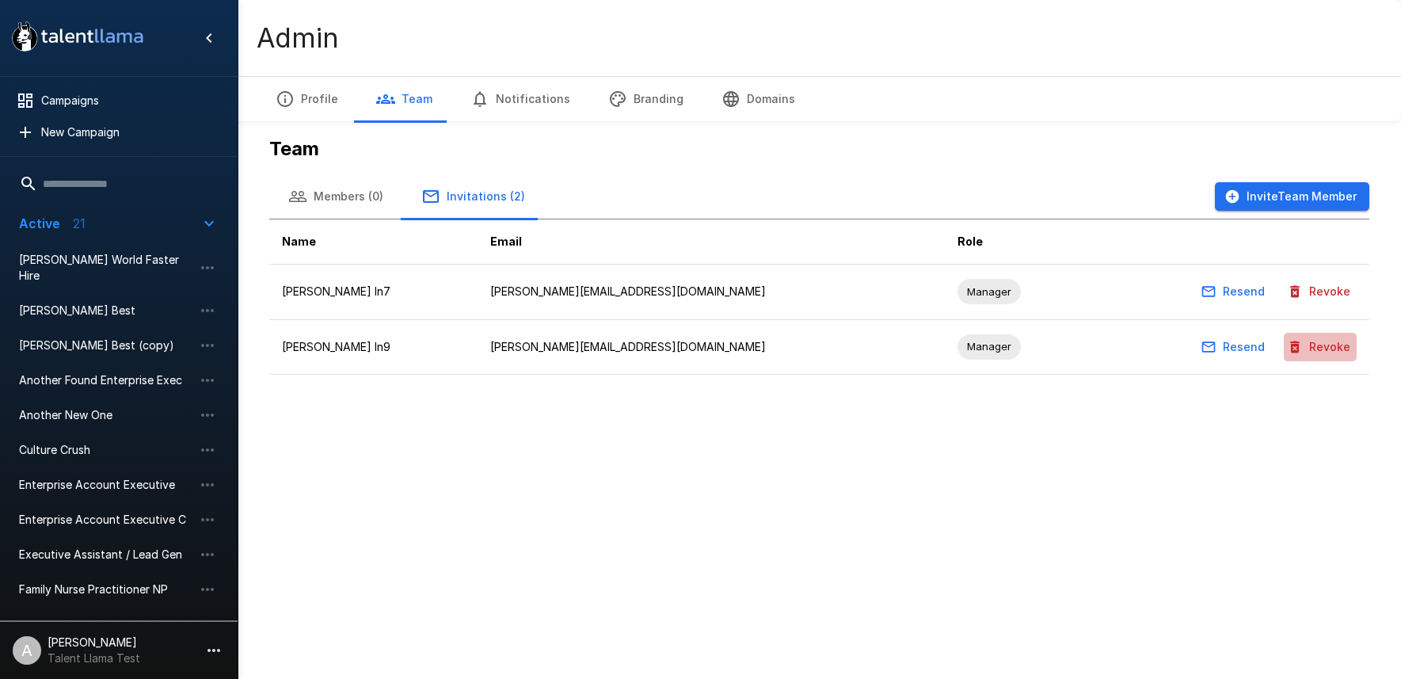
click at [1348, 350] on button "Revoke" at bounding box center [1320, 347] width 73 height 29
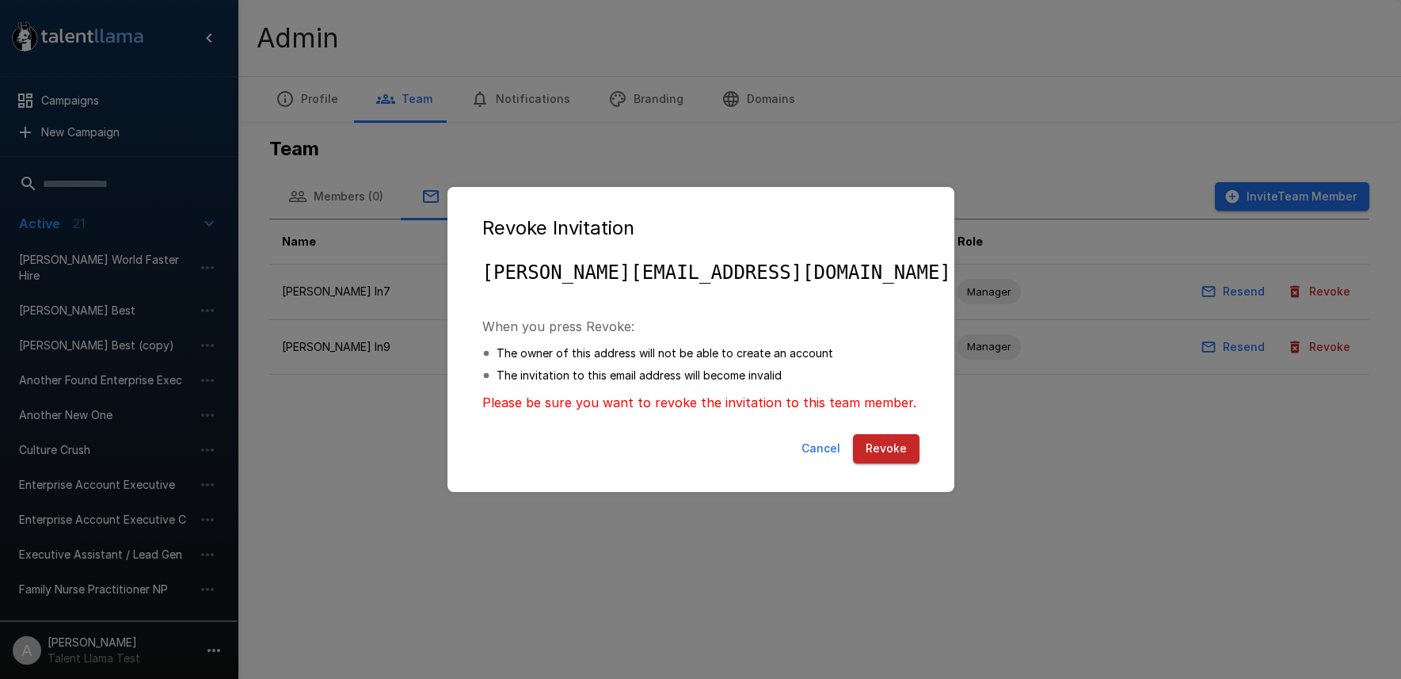
click at [891, 453] on button "Revoke" at bounding box center [886, 448] width 67 height 29
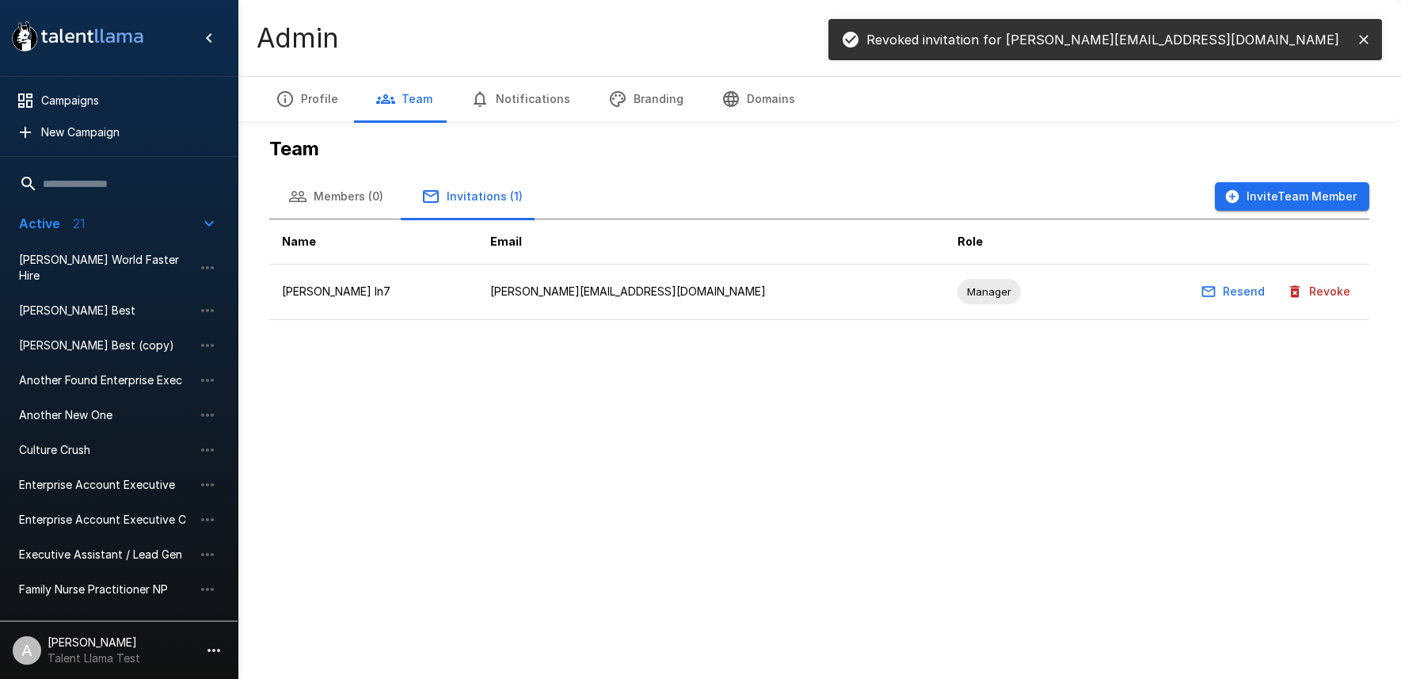
click at [1342, 295] on button "Revoke" at bounding box center [1320, 291] width 73 height 29
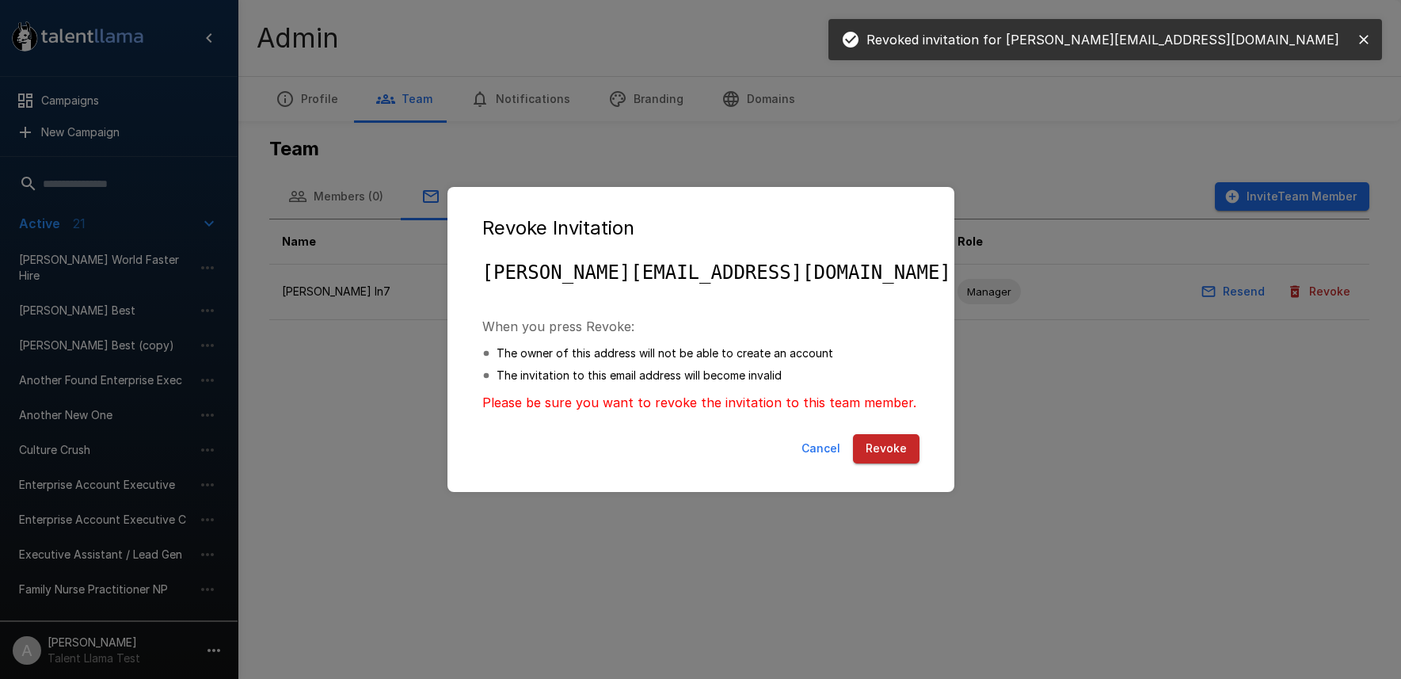
click at [897, 438] on button "Revoke" at bounding box center [886, 448] width 67 height 29
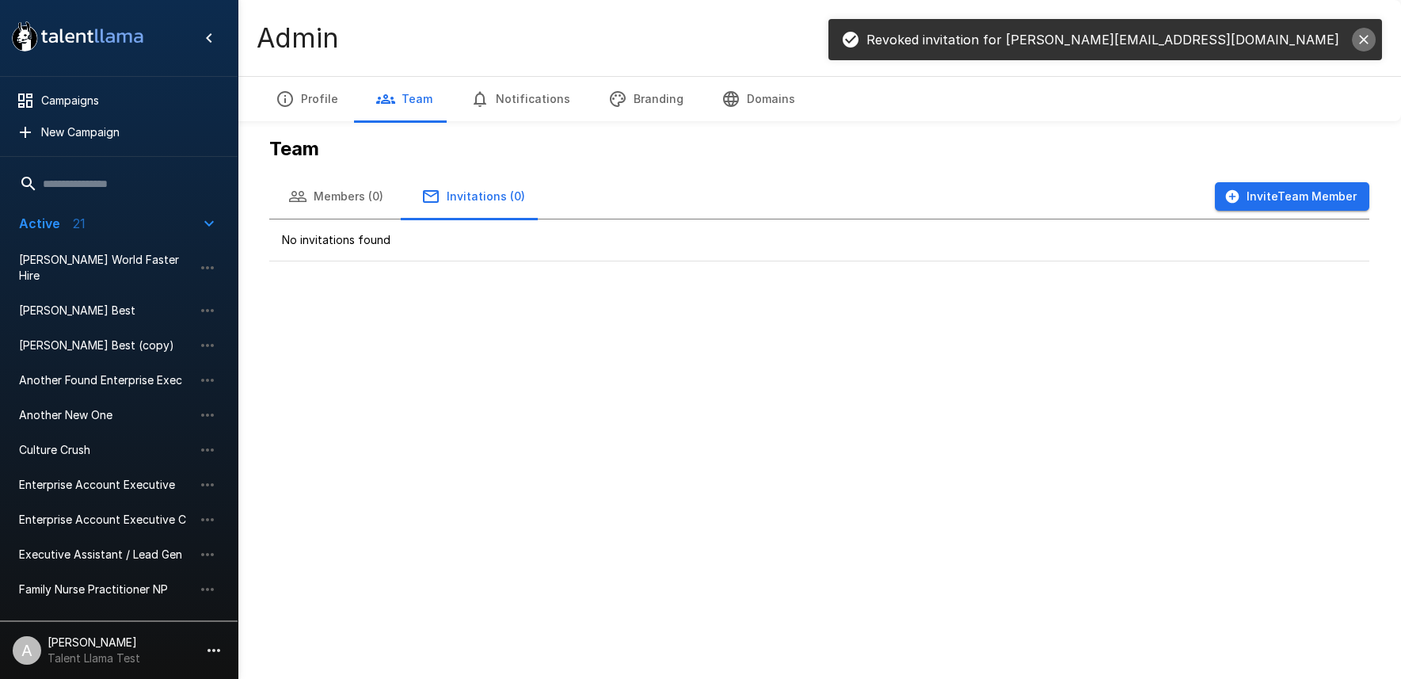
click at [1375, 36] on button "close" at bounding box center [1364, 40] width 24 height 24
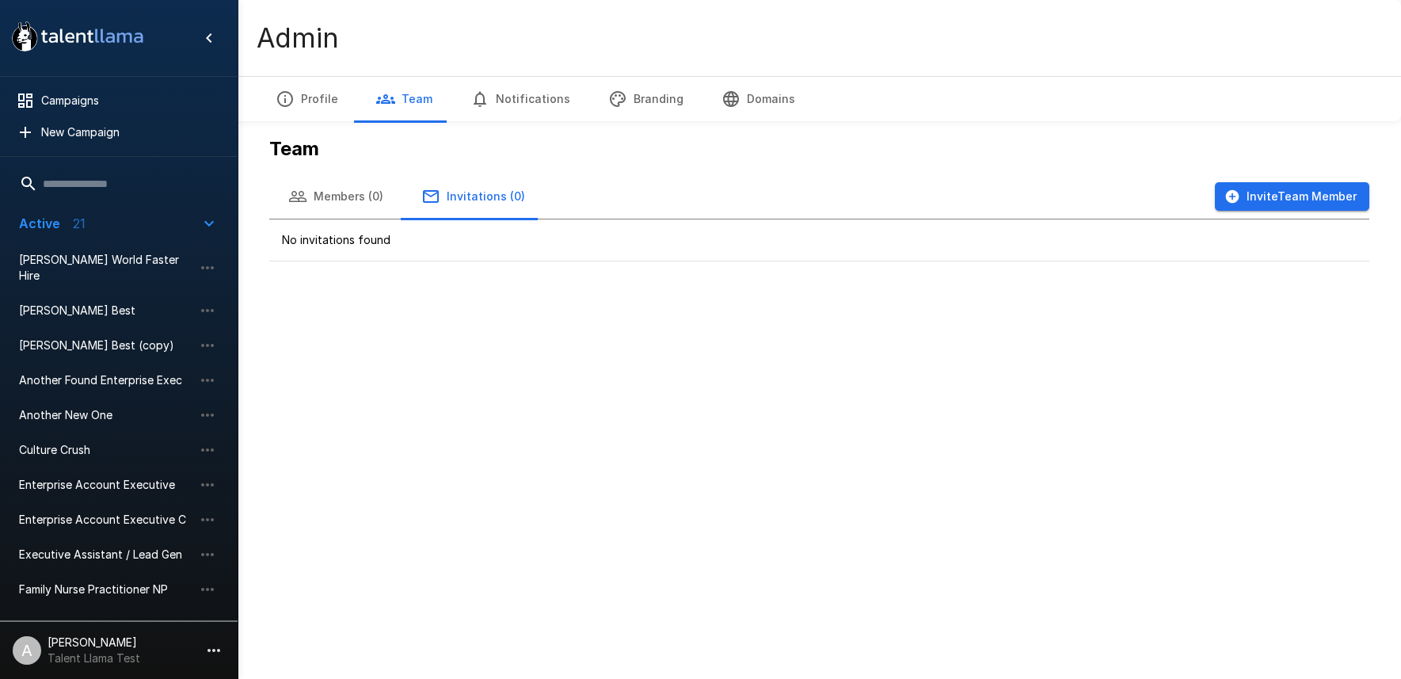
drag, startPoint x: 1364, startPoint y: 40, endPoint x: 1356, endPoint y: 45, distance: 9.9
click at [1364, 40] on div "Admin" at bounding box center [819, 38] width 1163 height 76
click at [1272, 200] on button "Invite Team Member" at bounding box center [1292, 196] width 154 height 29
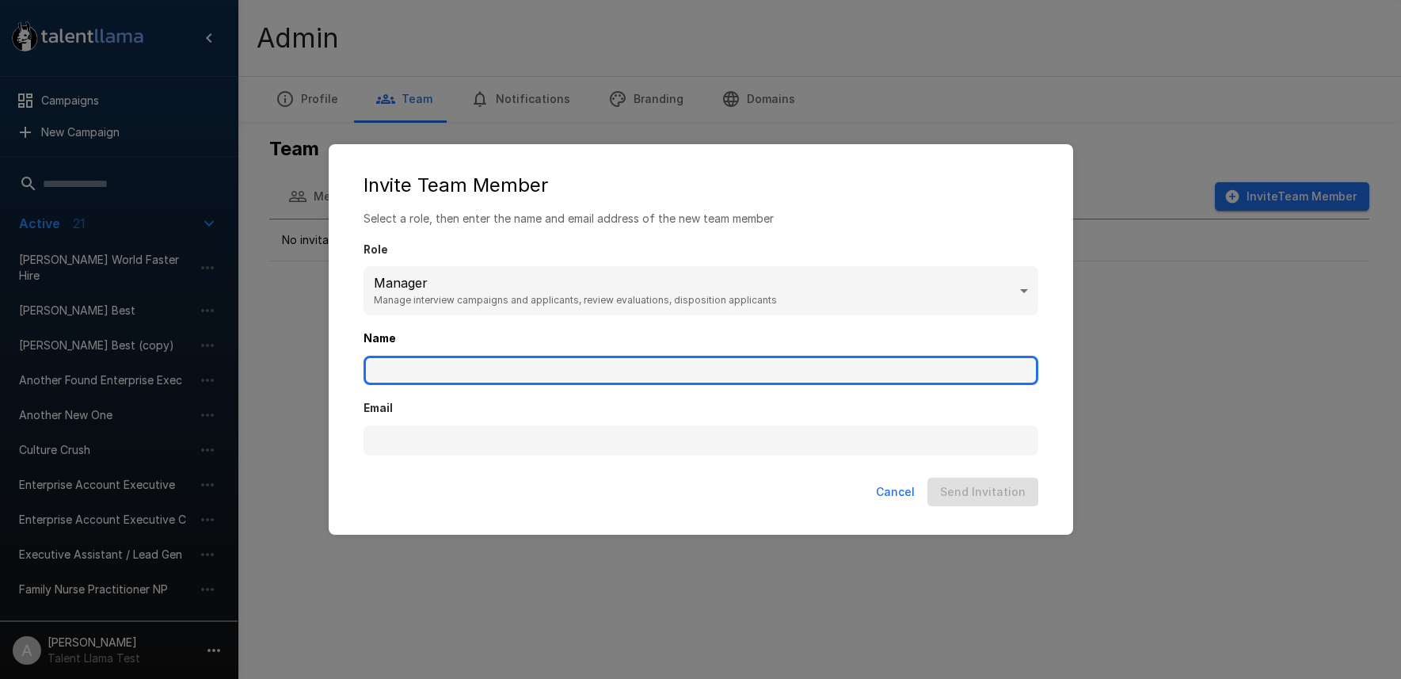
click at [449, 371] on input "Name" at bounding box center [700, 371] width 675 height 30
type input "*********"
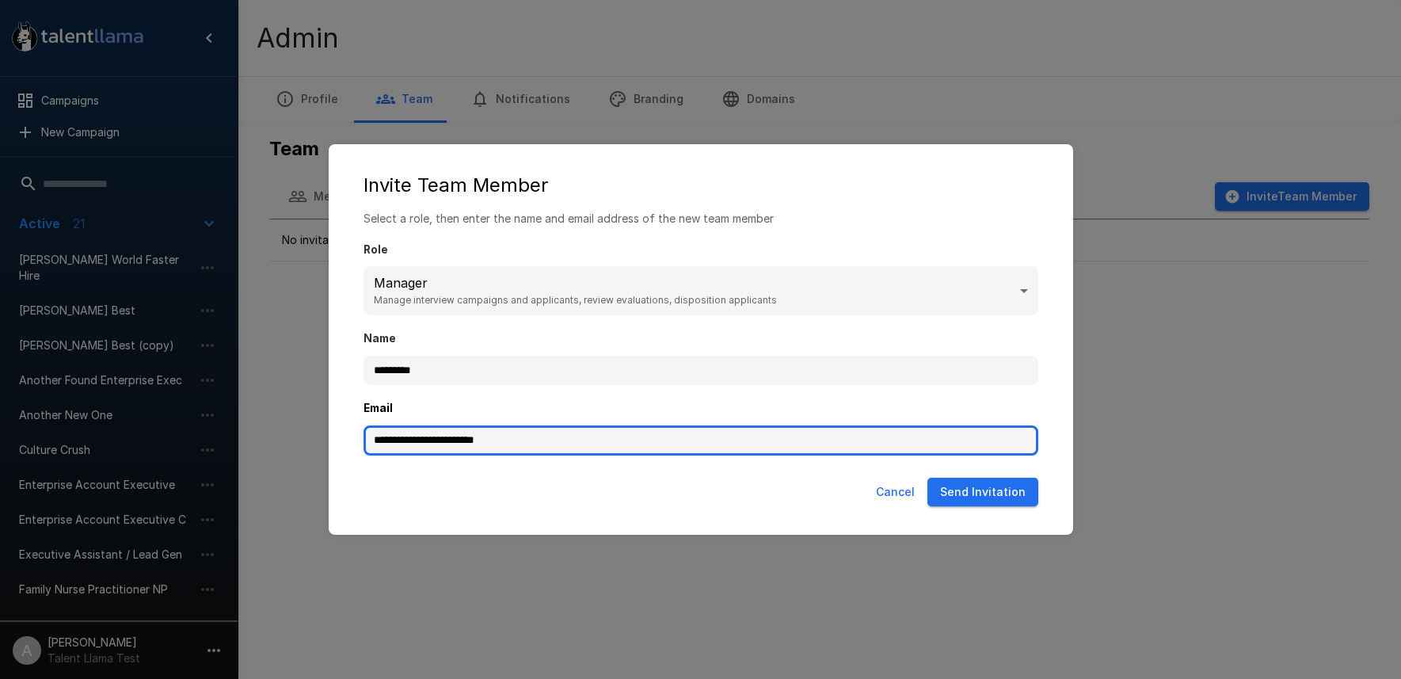
type input "**********"
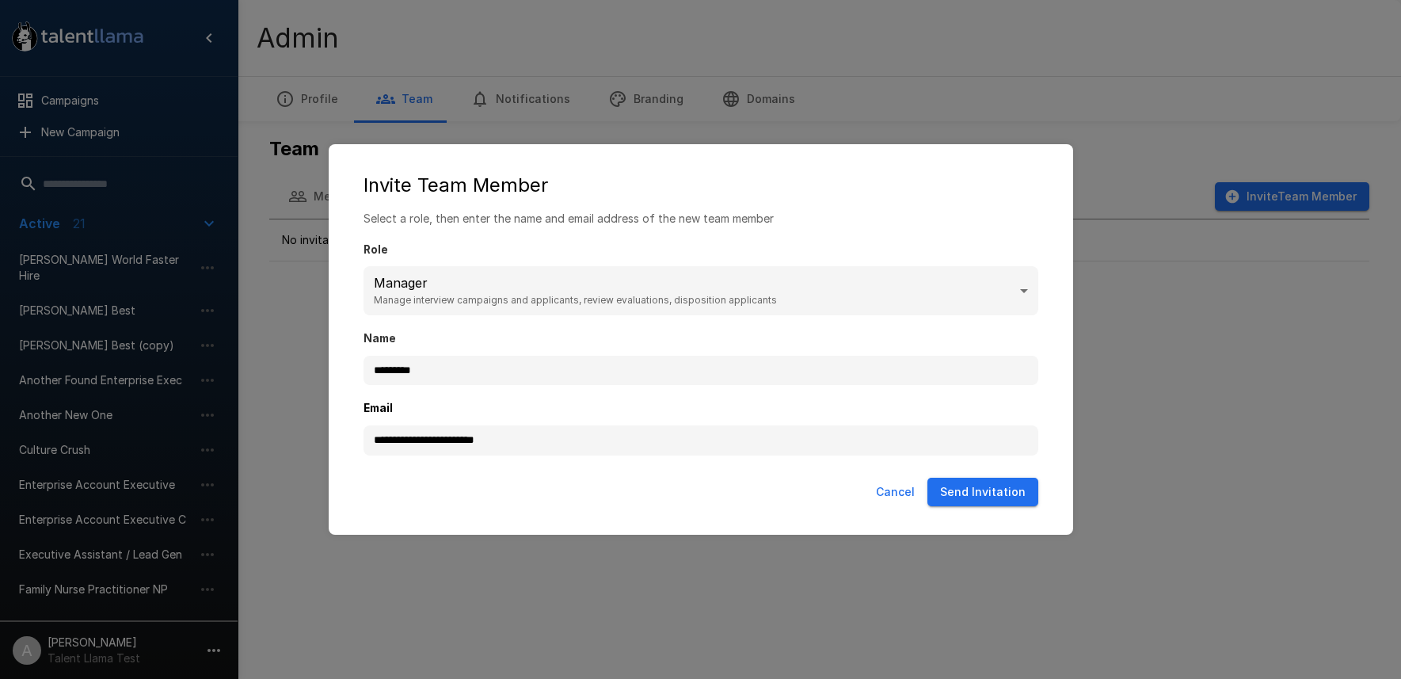
click at [984, 495] on button "Send Invitation" at bounding box center [982, 492] width 111 height 29
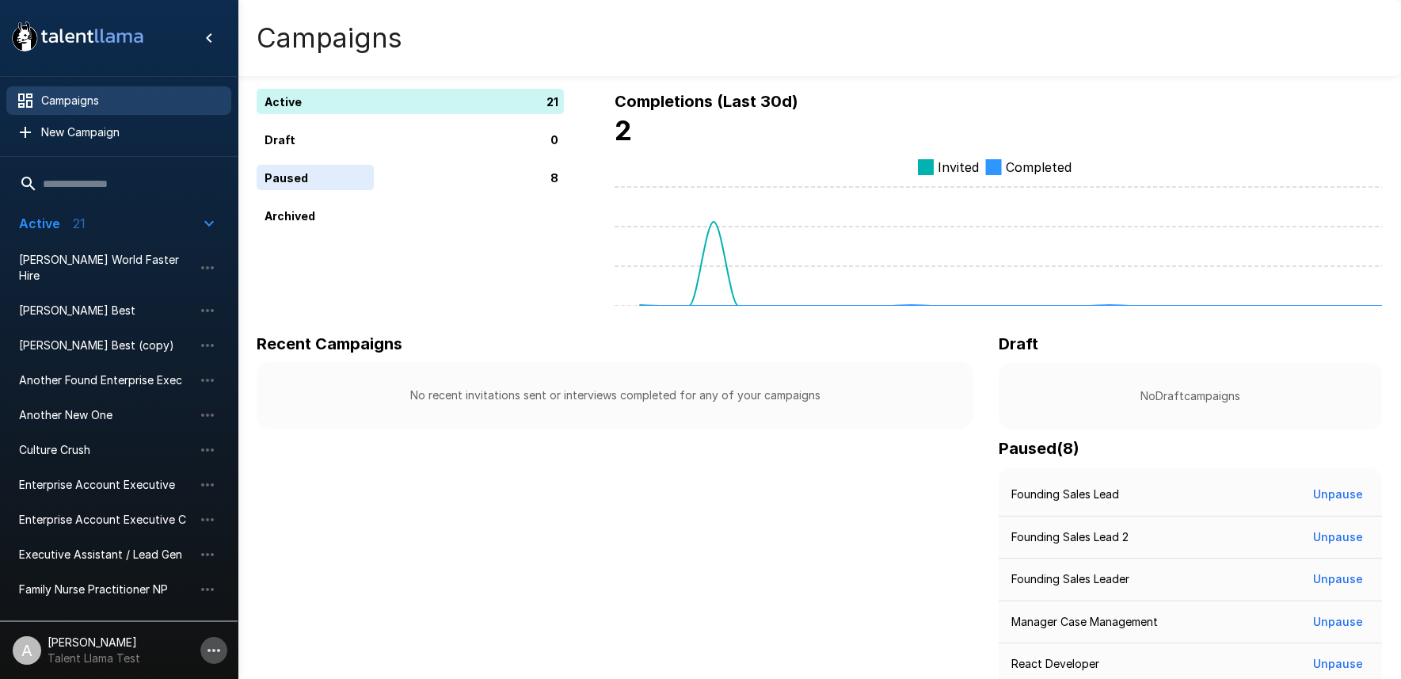
click at [211, 658] on icon "button" at bounding box center [213, 650] width 19 height 19
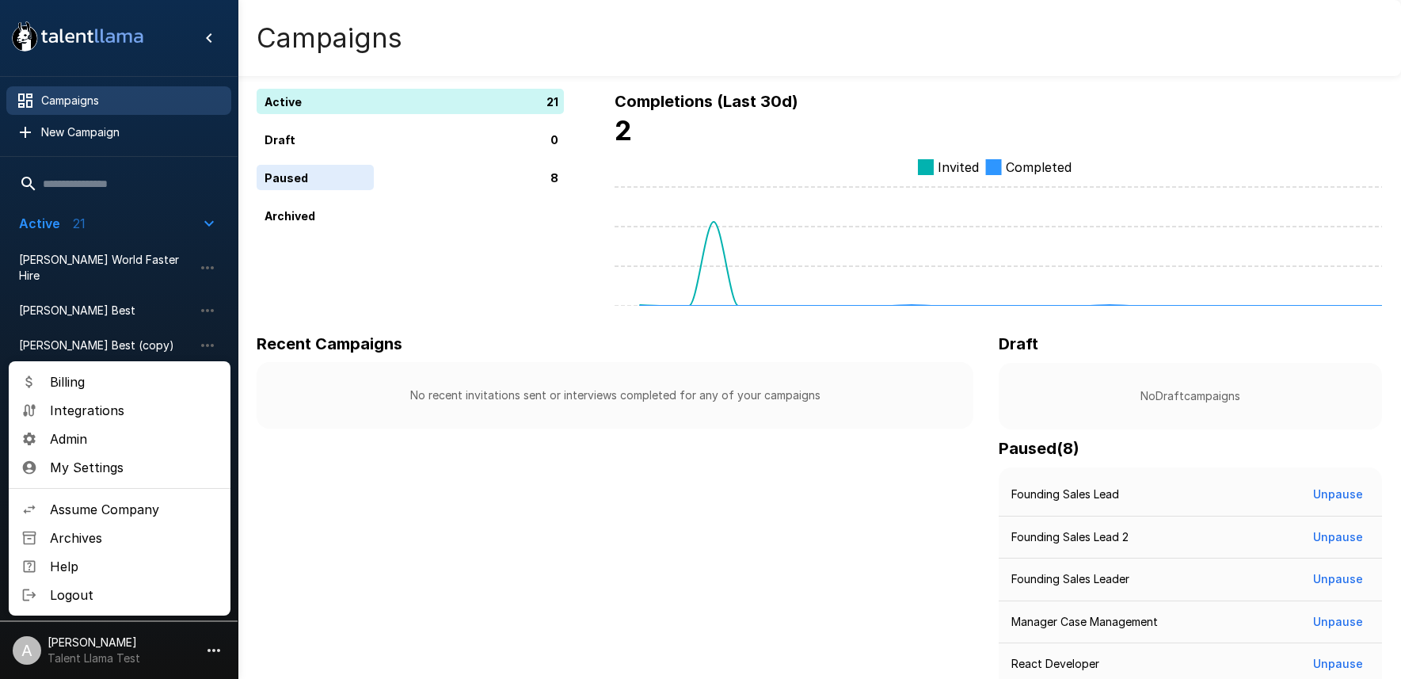
click at [348, 583] on div at bounding box center [700, 339] width 1401 height 679
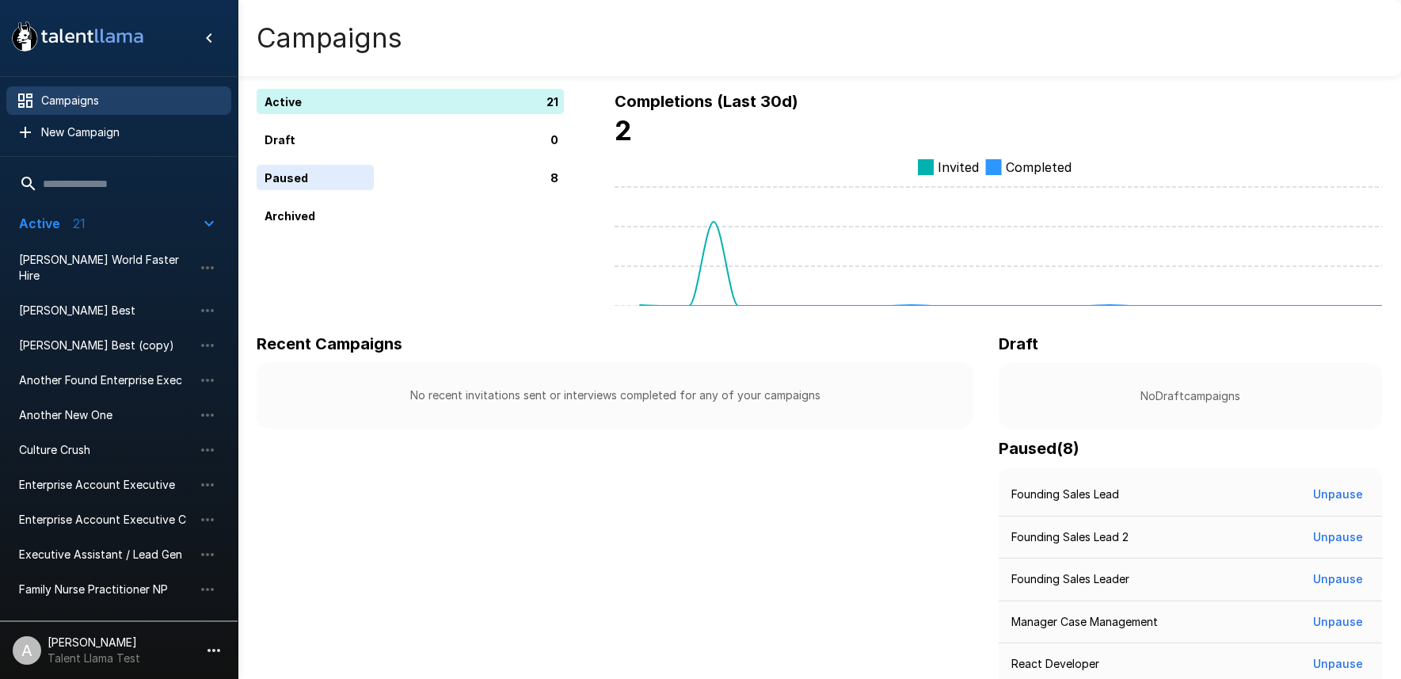
click at [123, 641] on p "[PERSON_NAME]" at bounding box center [94, 642] width 93 height 16
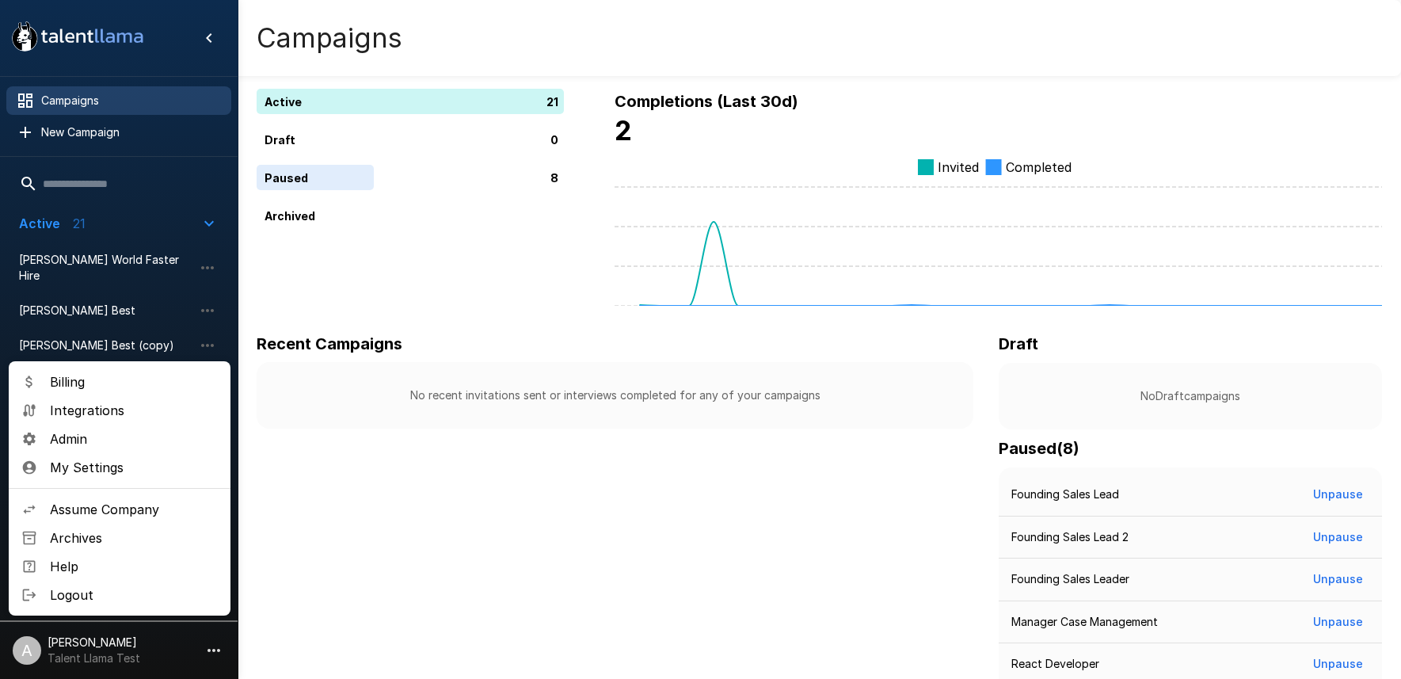
click at [90, 439] on span "Admin" at bounding box center [134, 438] width 168 height 19
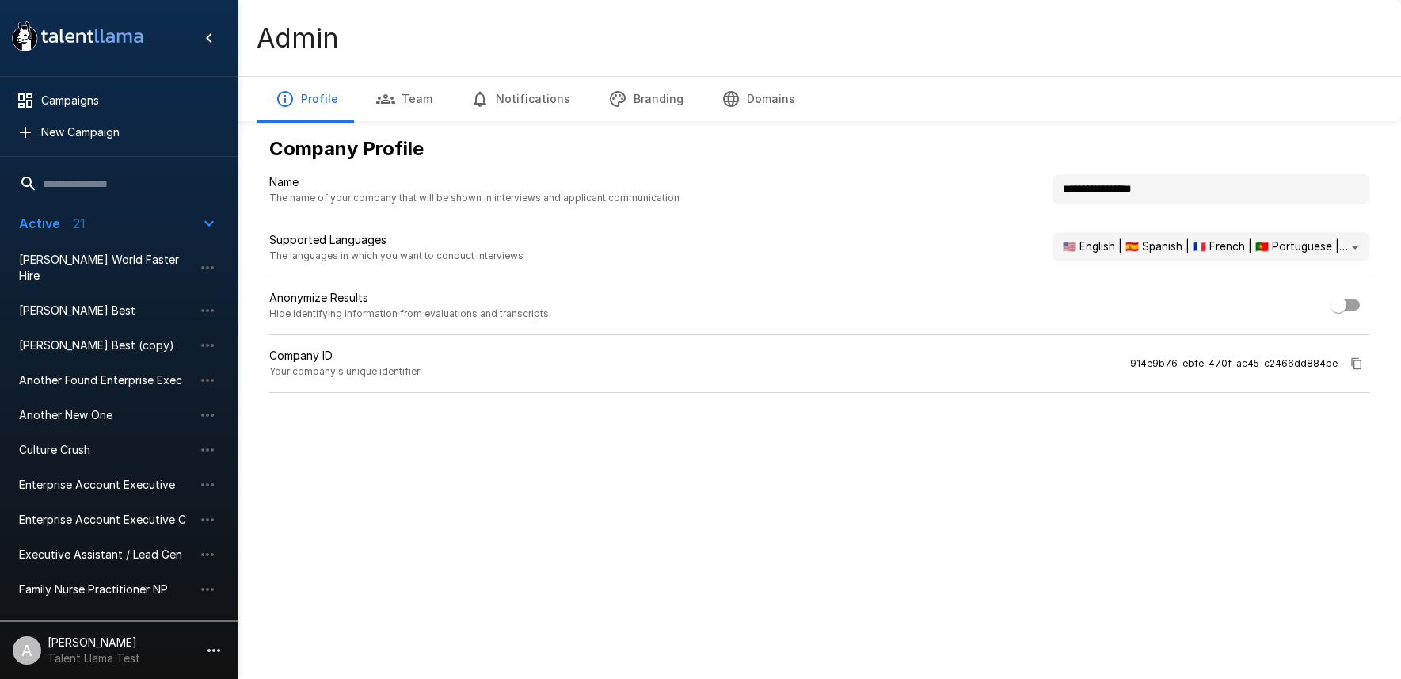
click at [428, 93] on button "Team" at bounding box center [404, 99] width 94 height 44
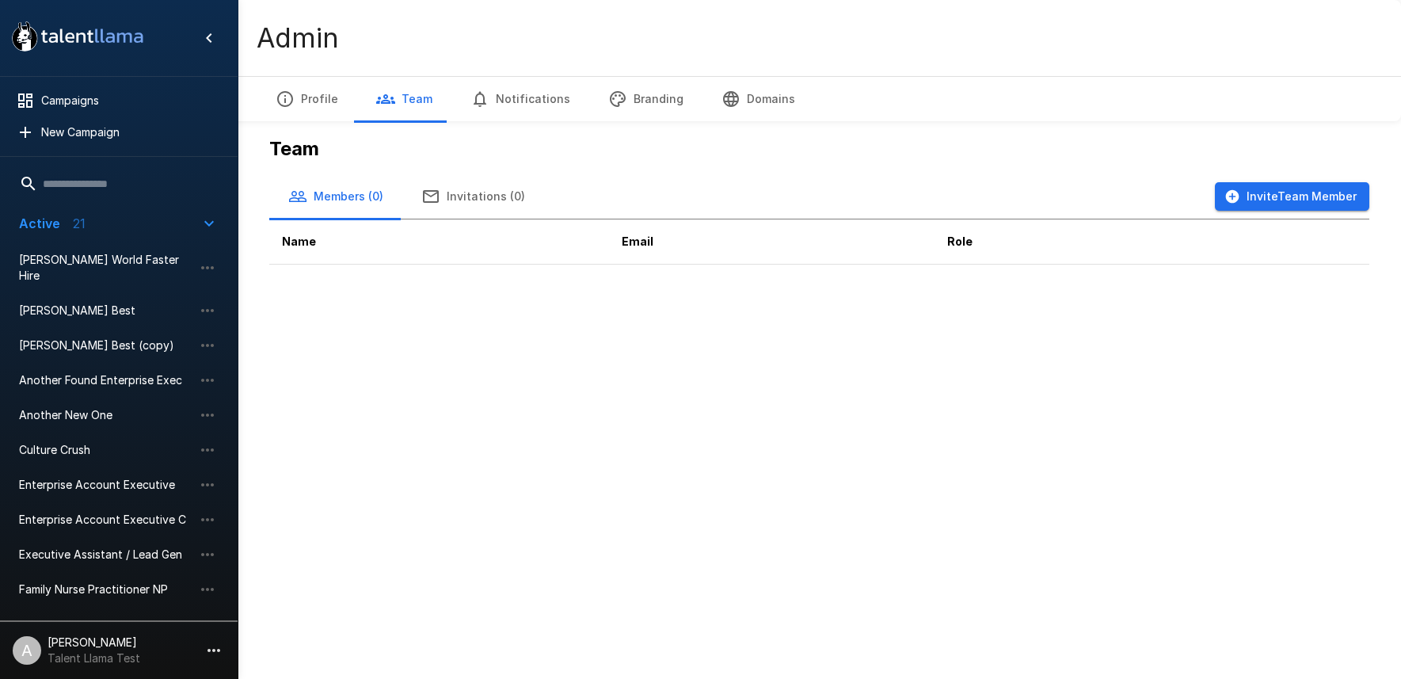
click at [451, 205] on button "Invitations (0)" at bounding box center [473, 196] width 142 height 44
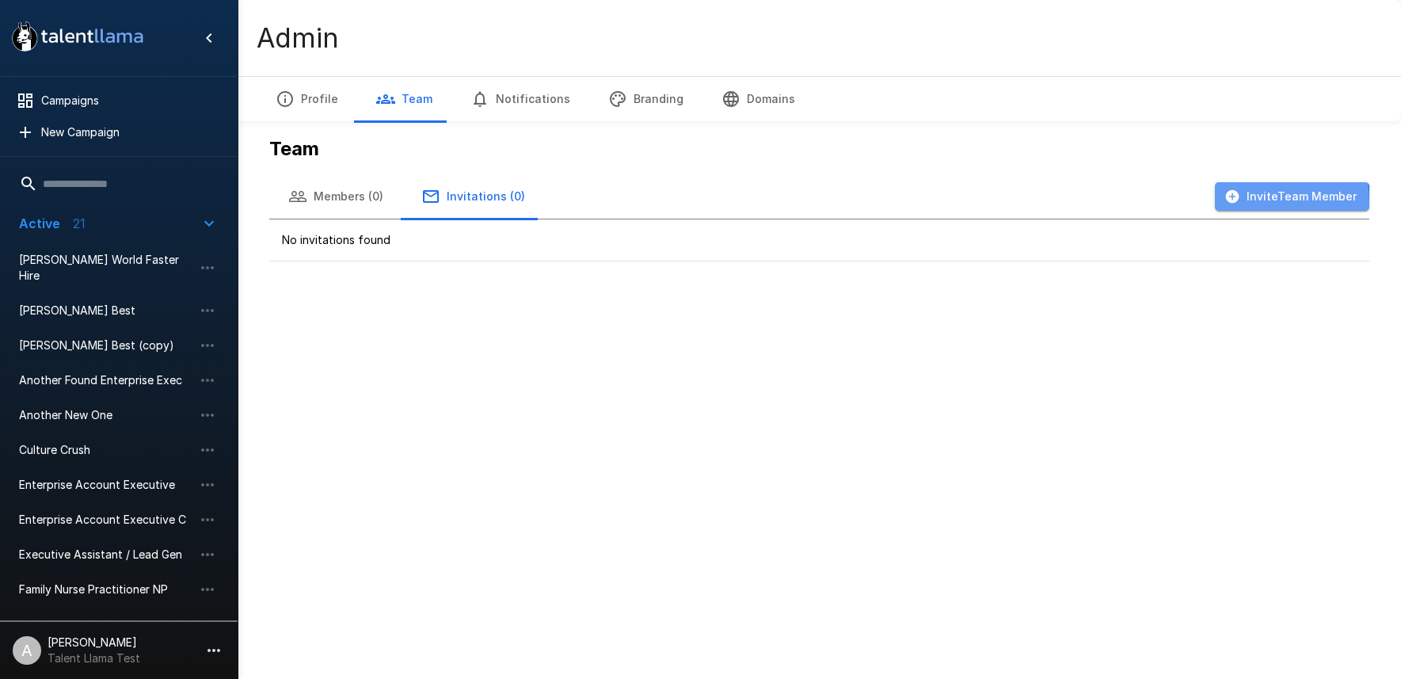
click at [1235, 203] on icon "button" at bounding box center [1232, 196] width 16 height 16
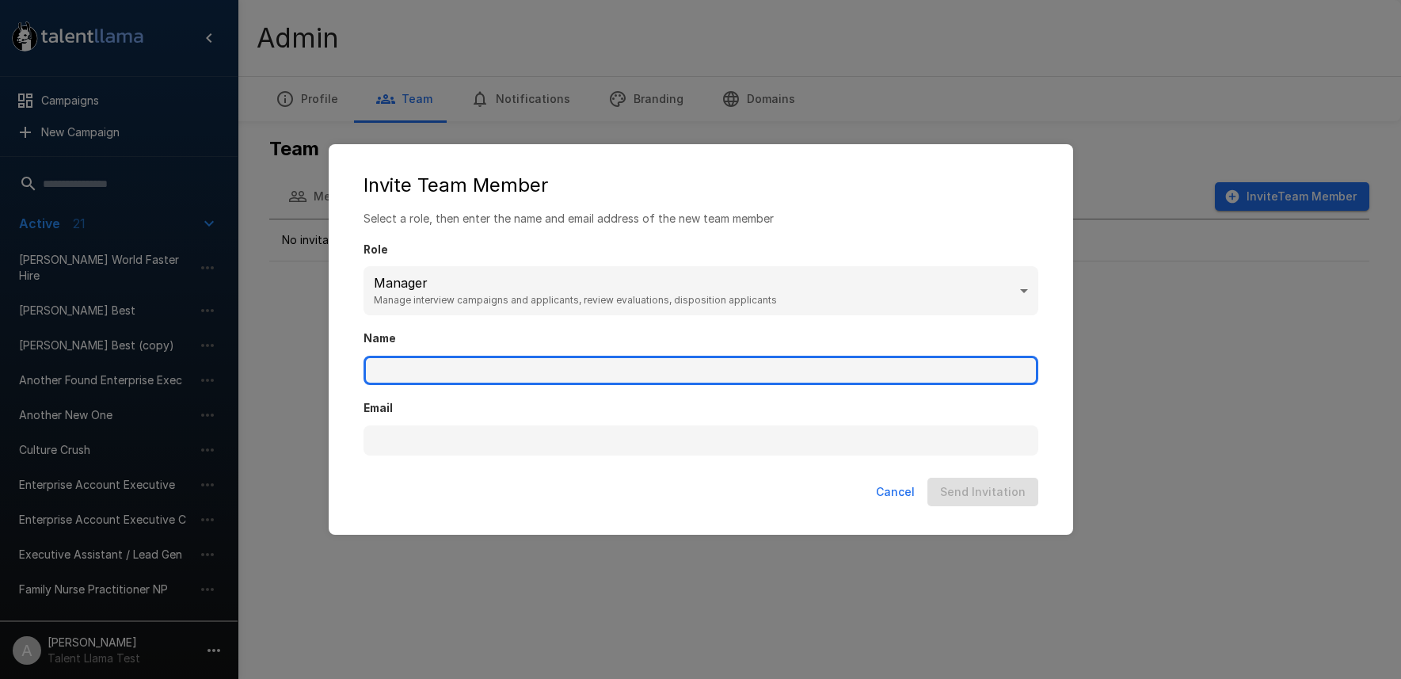
click at [435, 374] on input "Name" at bounding box center [700, 371] width 675 height 30
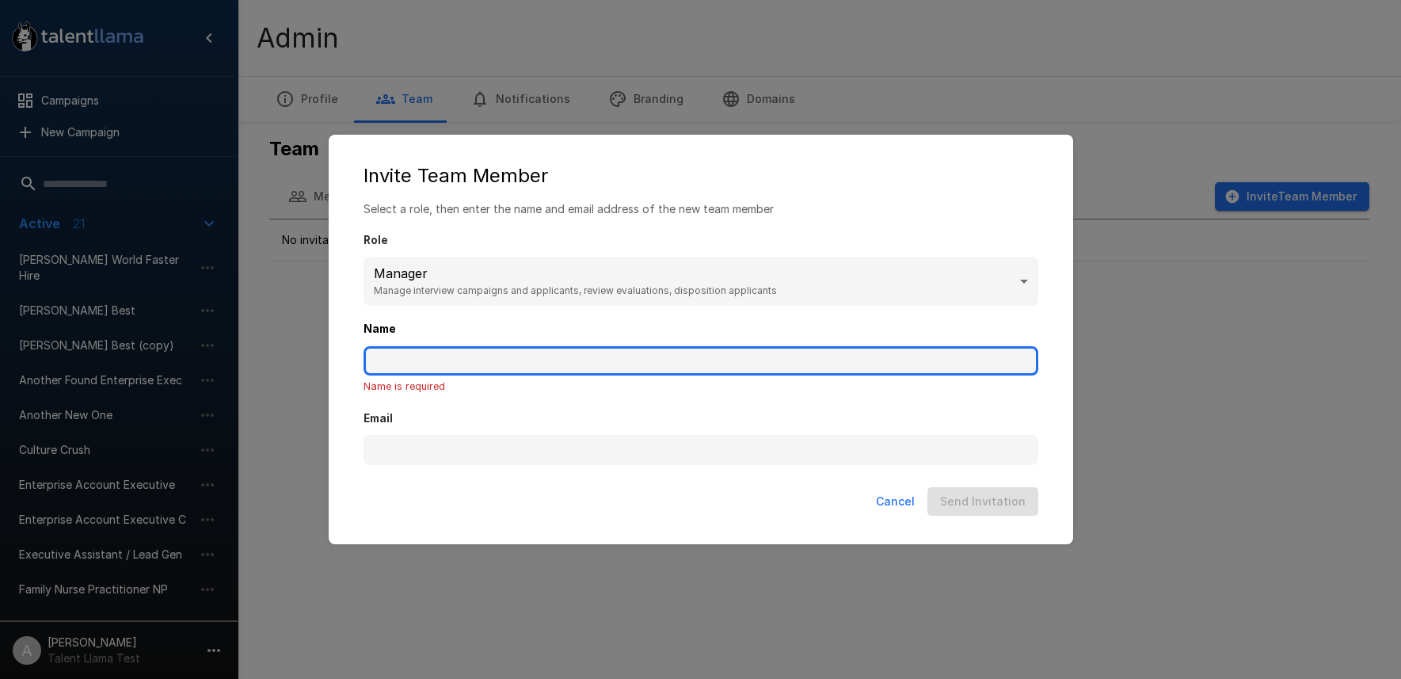
click at [424, 357] on input "Name" at bounding box center [700, 361] width 675 height 30
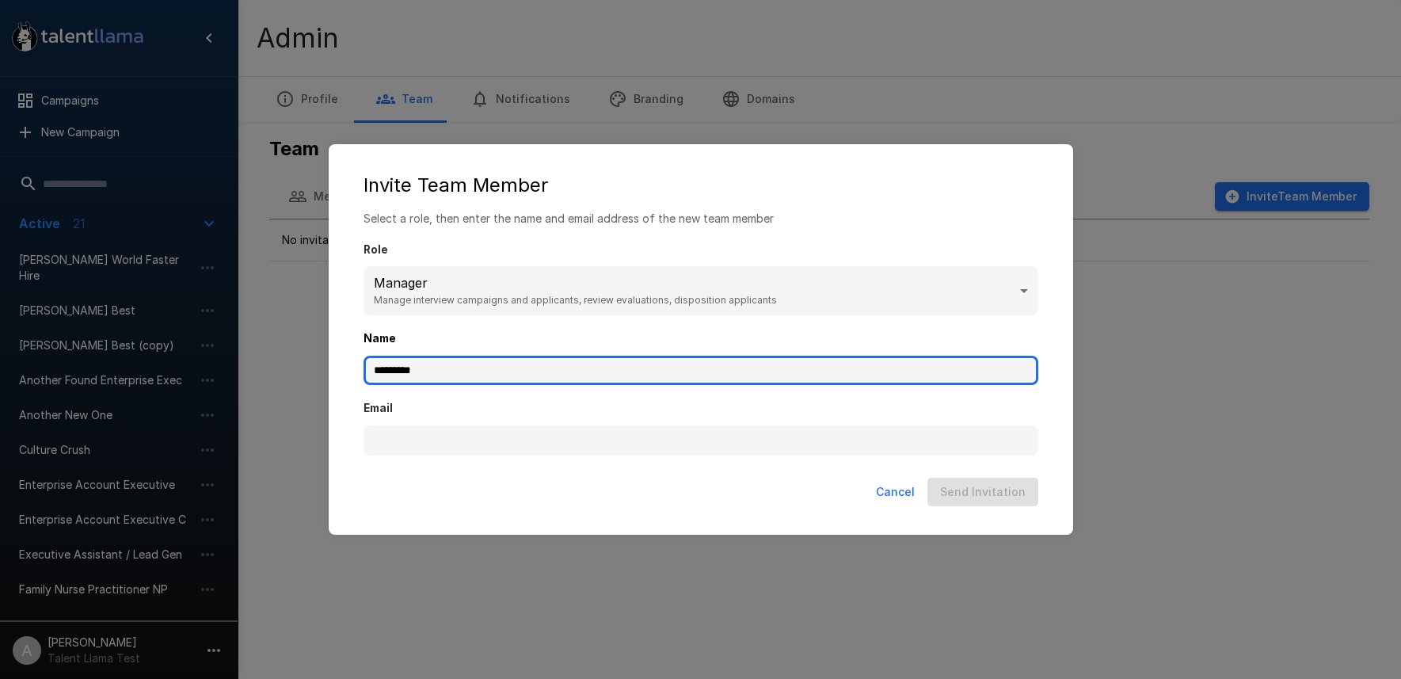
type input "*********"
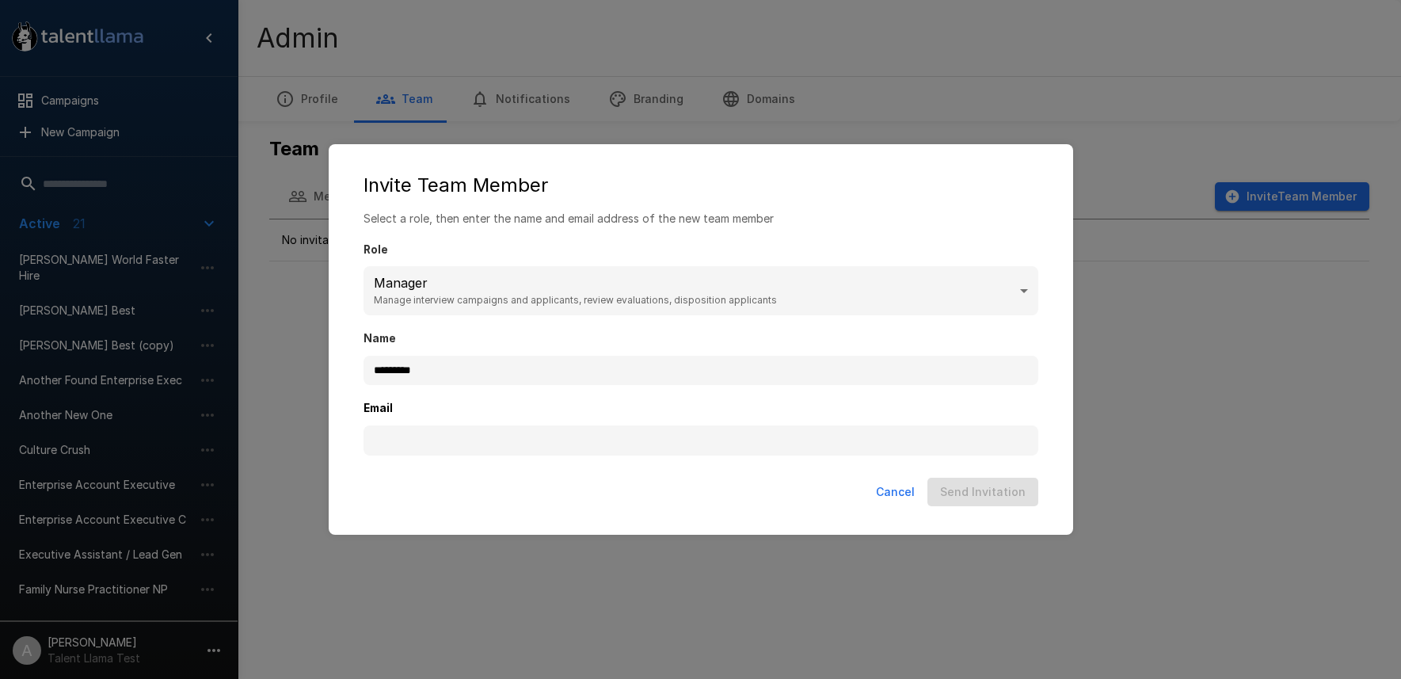
drag, startPoint x: 254, startPoint y: 455, endPoint x: 213, endPoint y: 555, distance: 107.9
click at [226, 517] on div "Invite Team Member Select a role, then enter the name and email address of the …" at bounding box center [700, 339] width 1401 height 679
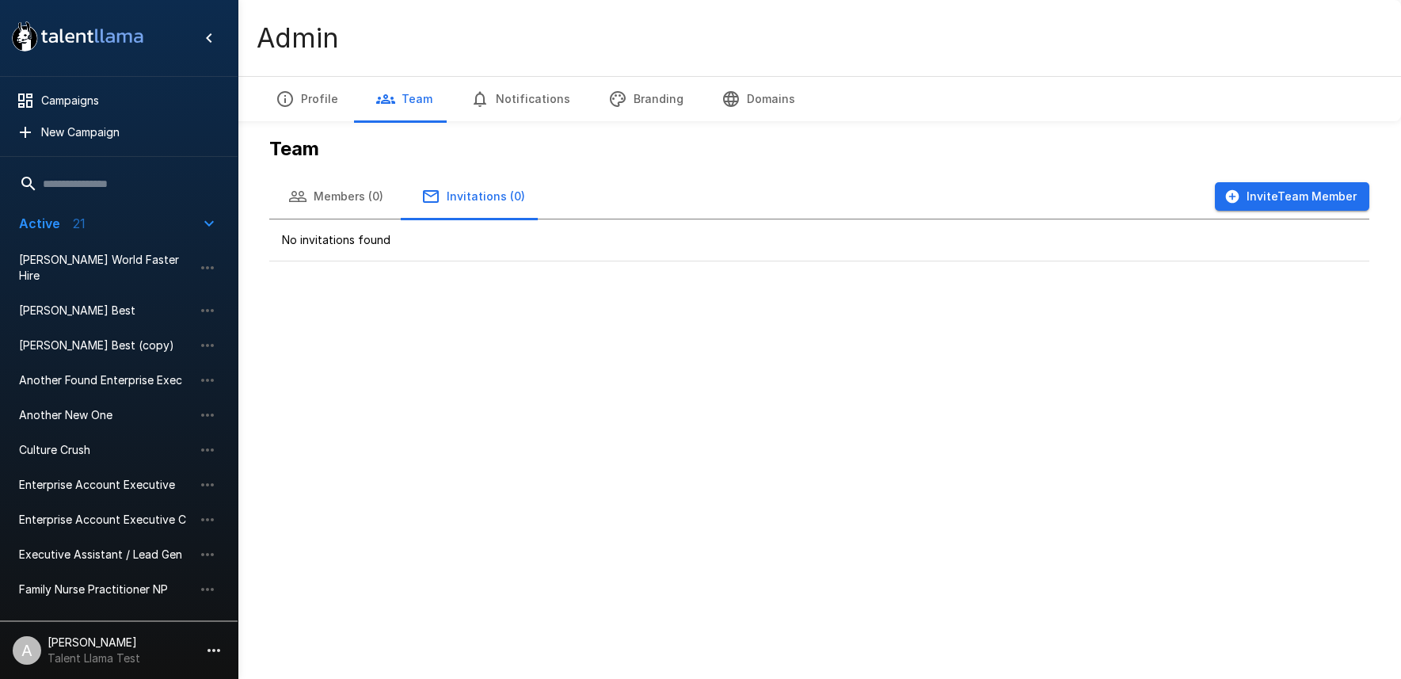
drag, startPoint x: 213, startPoint y: 558, endPoint x: 223, endPoint y: 630, distance: 73.6
click at [225, 635] on li "A [PERSON_NAME] Talent Llama Test" at bounding box center [119, 647] width 238 height 51
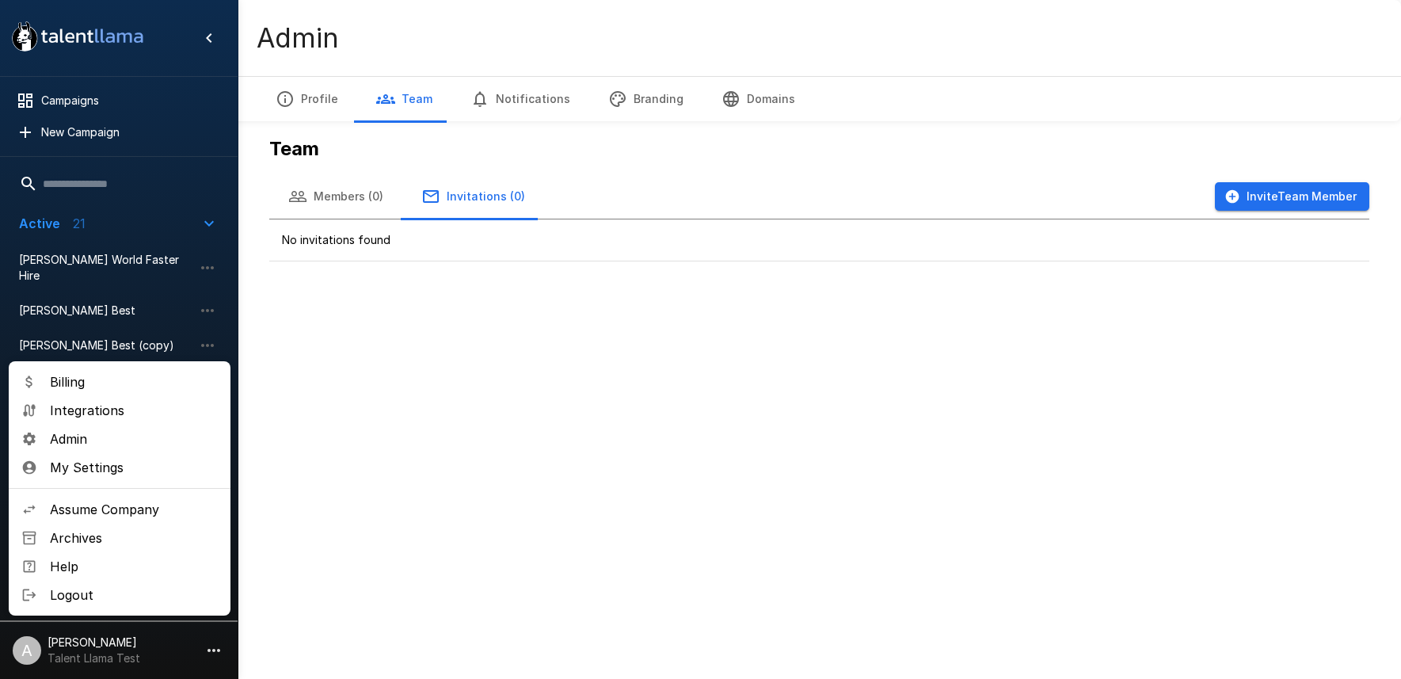
click at [106, 598] on span "Logout" at bounding box center [134, 594] width 168 height 19
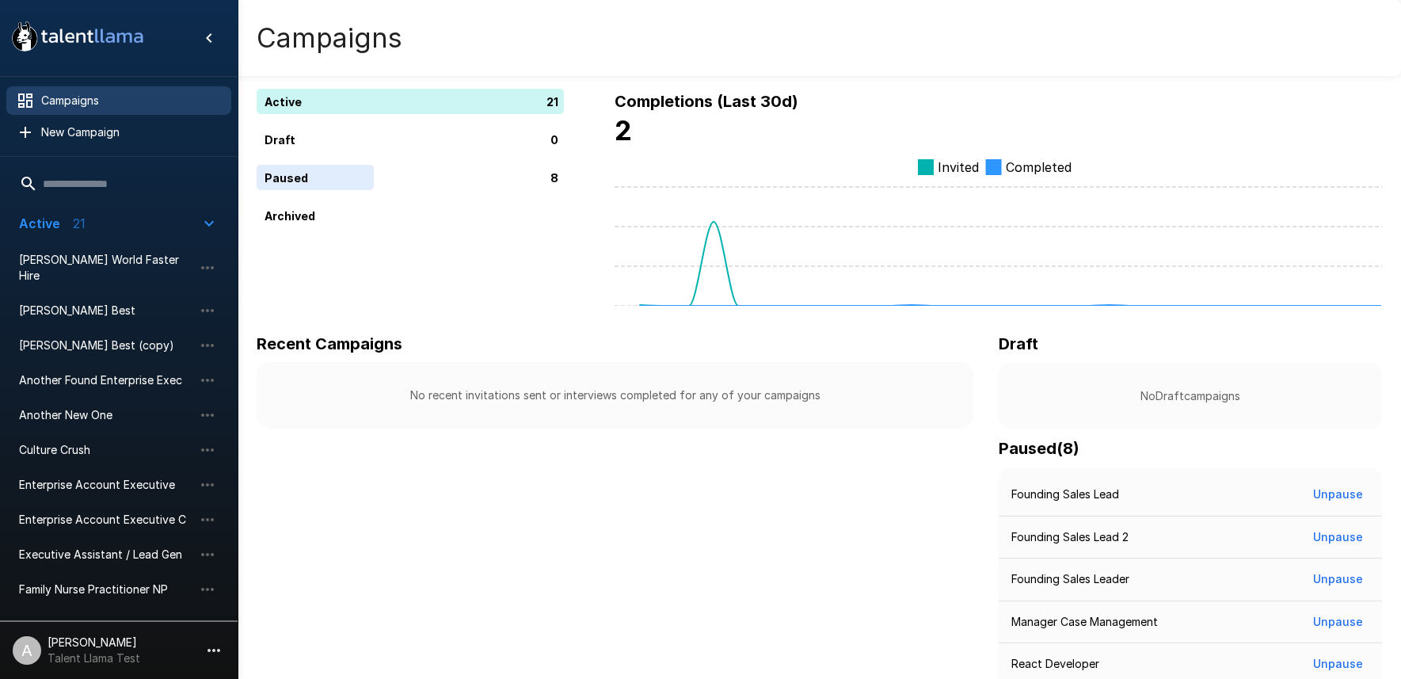
click at [189, 644] on li "A [PERSON_NAME] Talent Llama Test" at bounding box center [119, 647] width 238 height 51
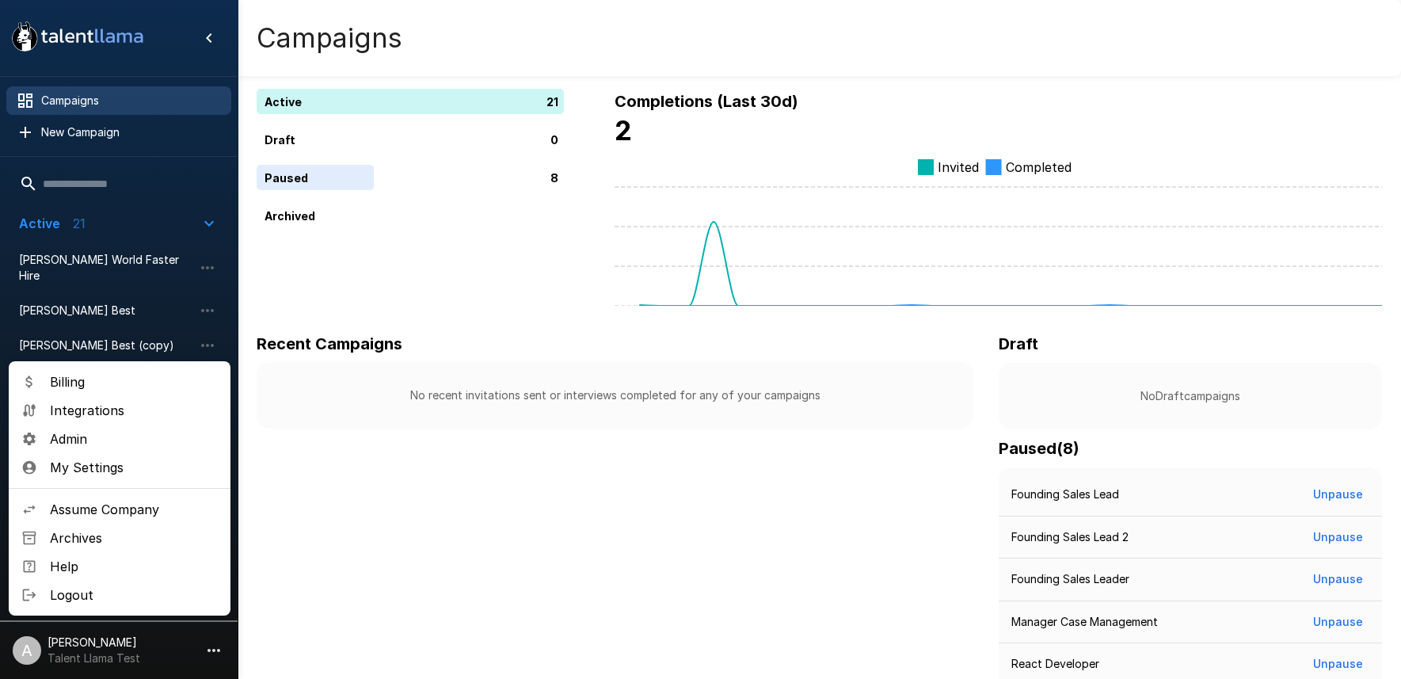
click at [80, 447] on span "Admin" at bounding box center [134, 438] width 168 height 19
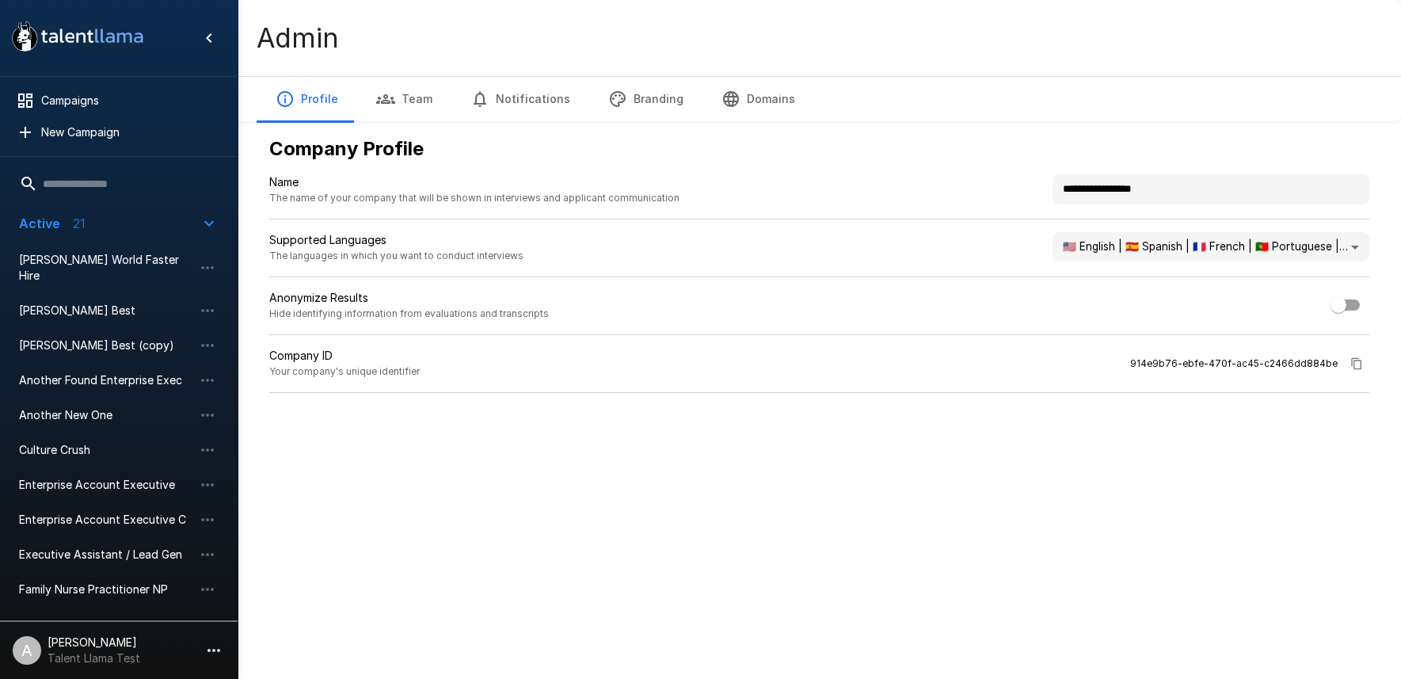
click at [398, 114] on button "Team" at bounding box center [404, 99] width 94 height 44
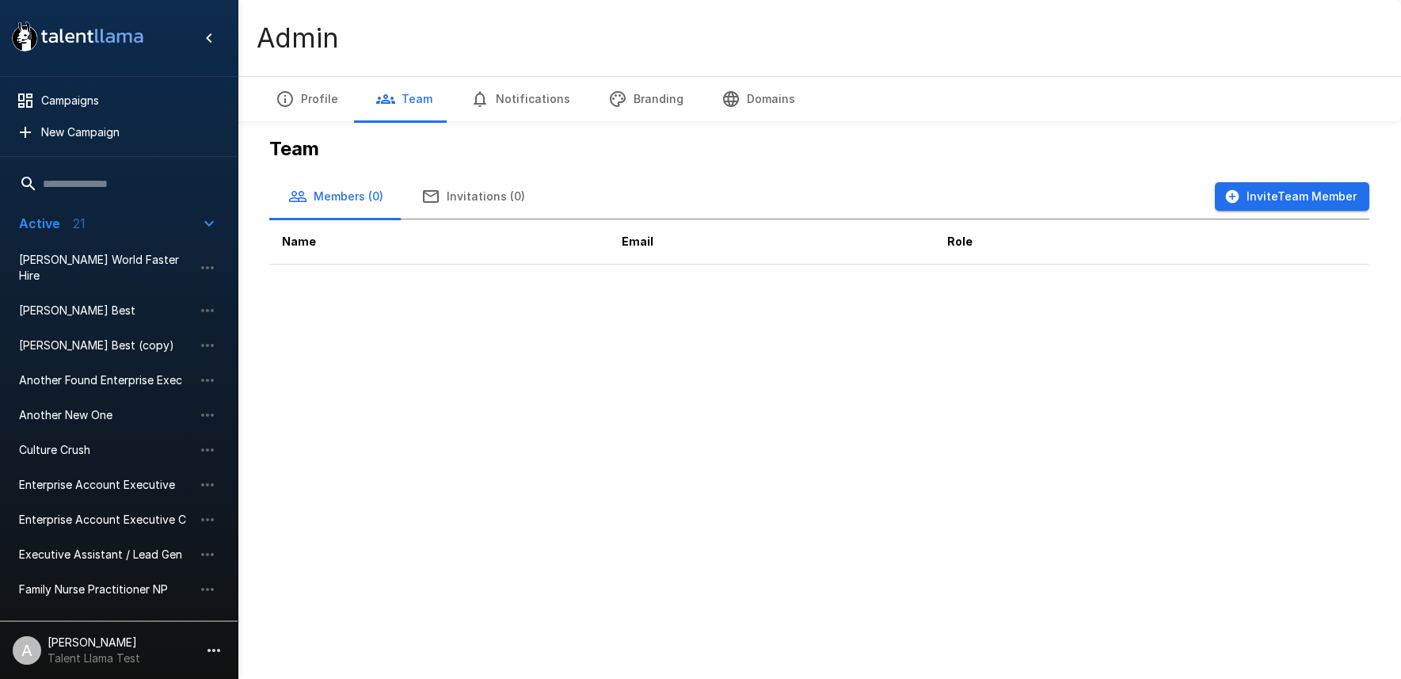
click at [493, 188] on button "Invitations (0)" at bounding box center [473, 196] width 142 height 44
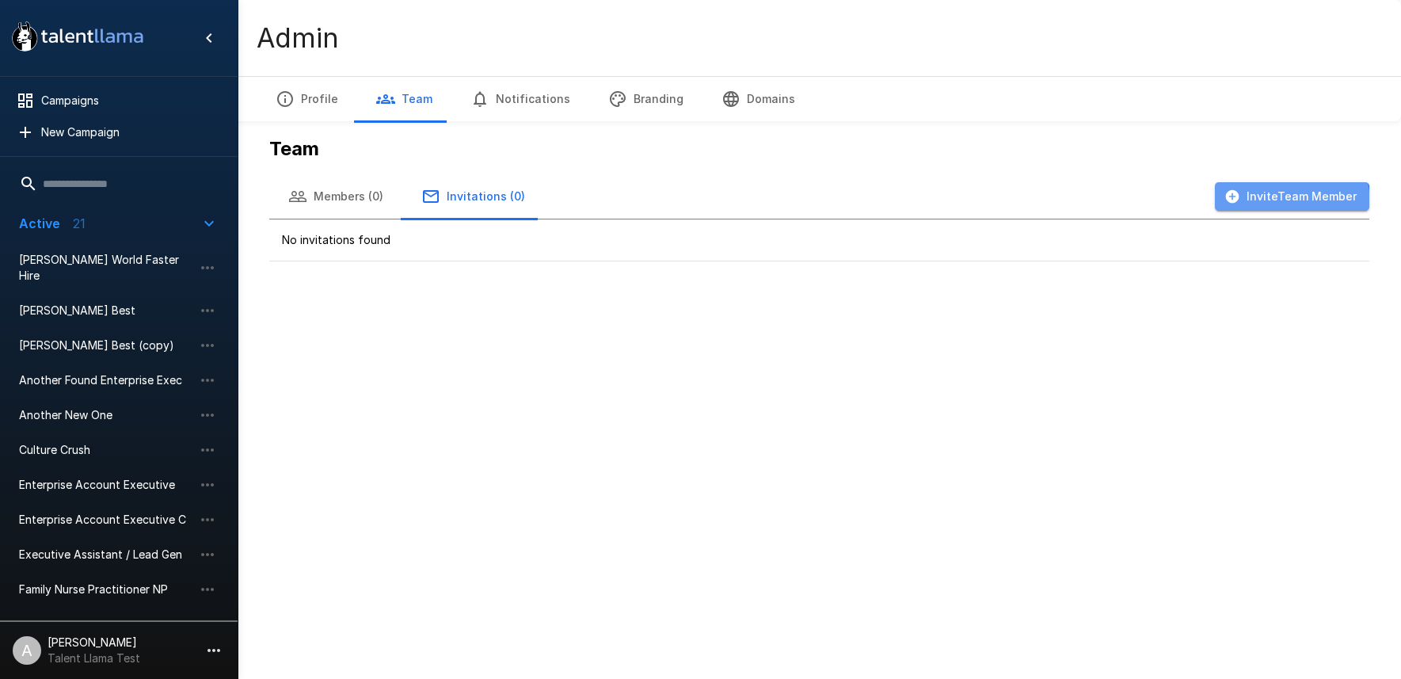
click at [1268, 204] on button "Invite Team Member" at bounding box center [1292, 196] width 154 height 29
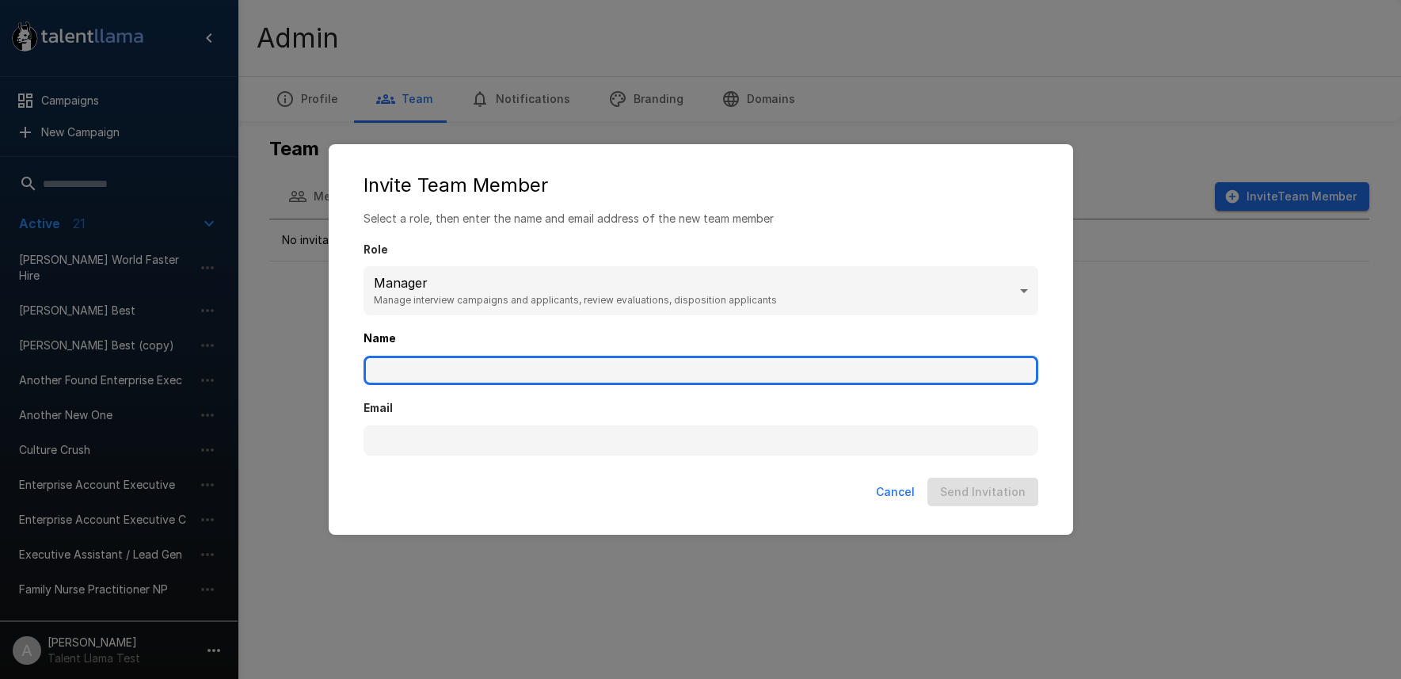
click at [498, 367] on input "Name" at bounding box center [700, 371] width 675 height 30
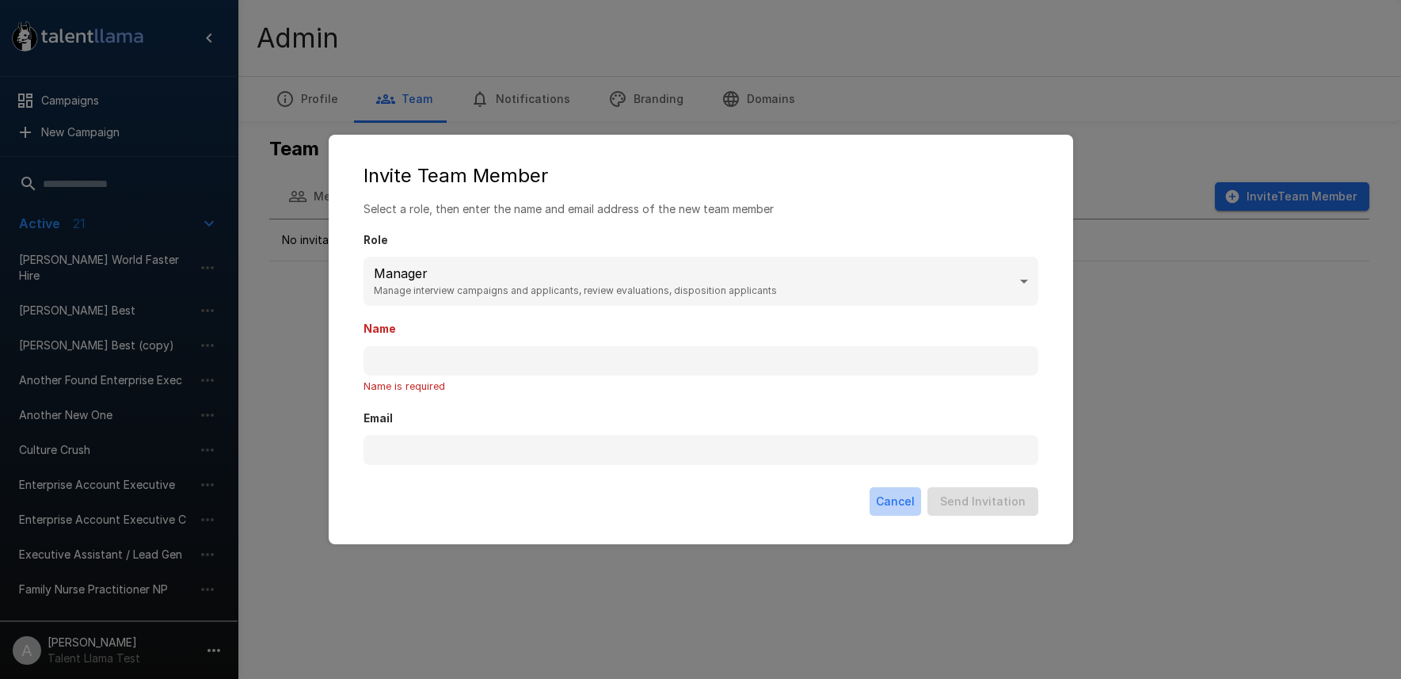
click at [898, 489] on button "Cancel" at bounding box center [895, 501] width 51 height 29
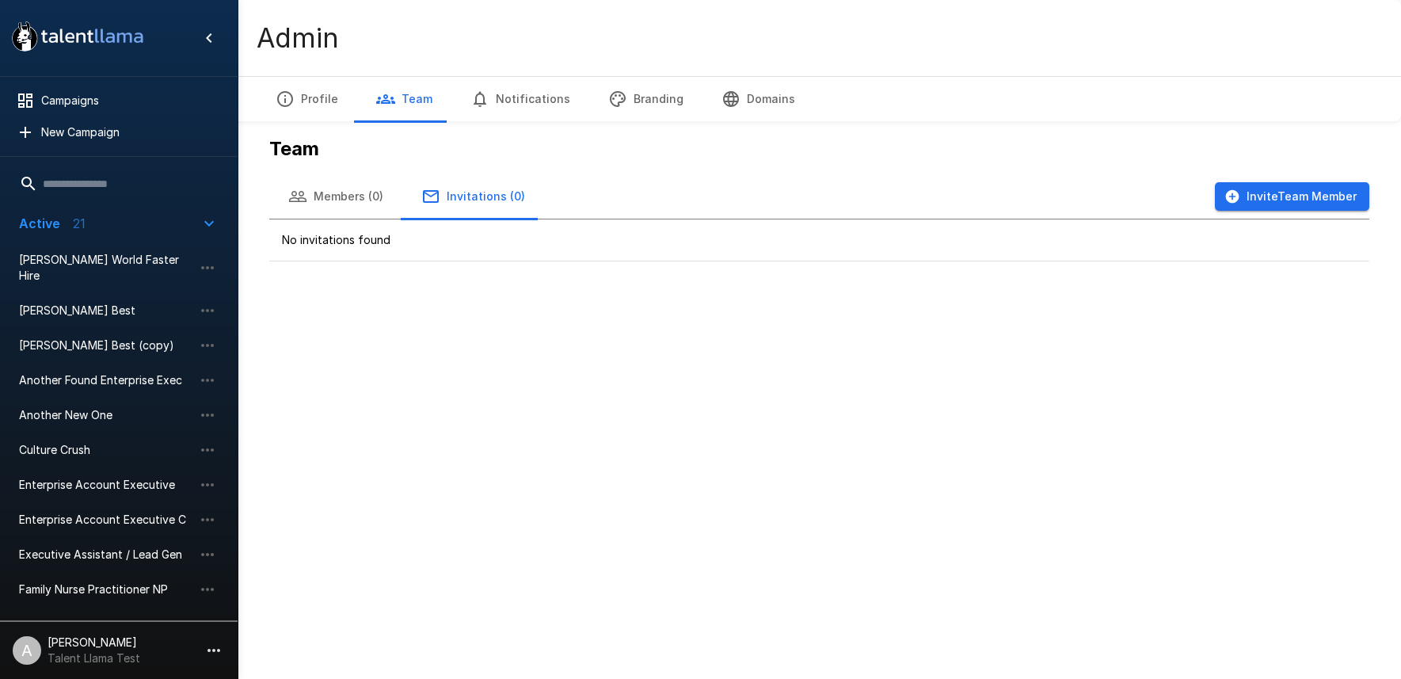
drag, startPoint x: 312, startPoint y: 358, endPoint x: 340, endPoint y: 224, distance: 136.7
click at [313, 352] on div ".st0{fill:#FFFFFF;} .st1{fill:#76a4ed;} Campaigns New Campaign Active 21 [PERSO…" at bounding box center [700, 339] width 1401 height 679
click at [341, 201] on button "Members (0)" at bounding box center [335, 196] width 133 height 44
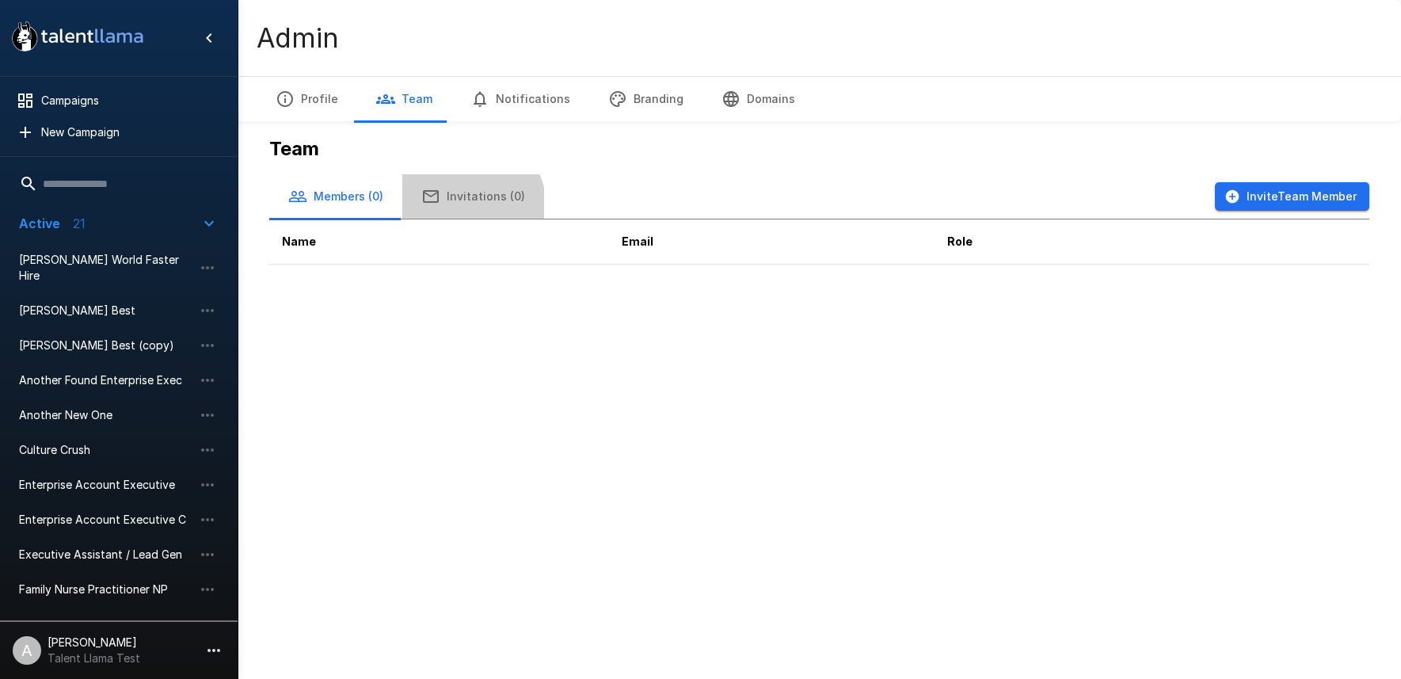
click at [466, 207] on button "Invitations (0)" at bounding box center [473, 196] width 142 height 44
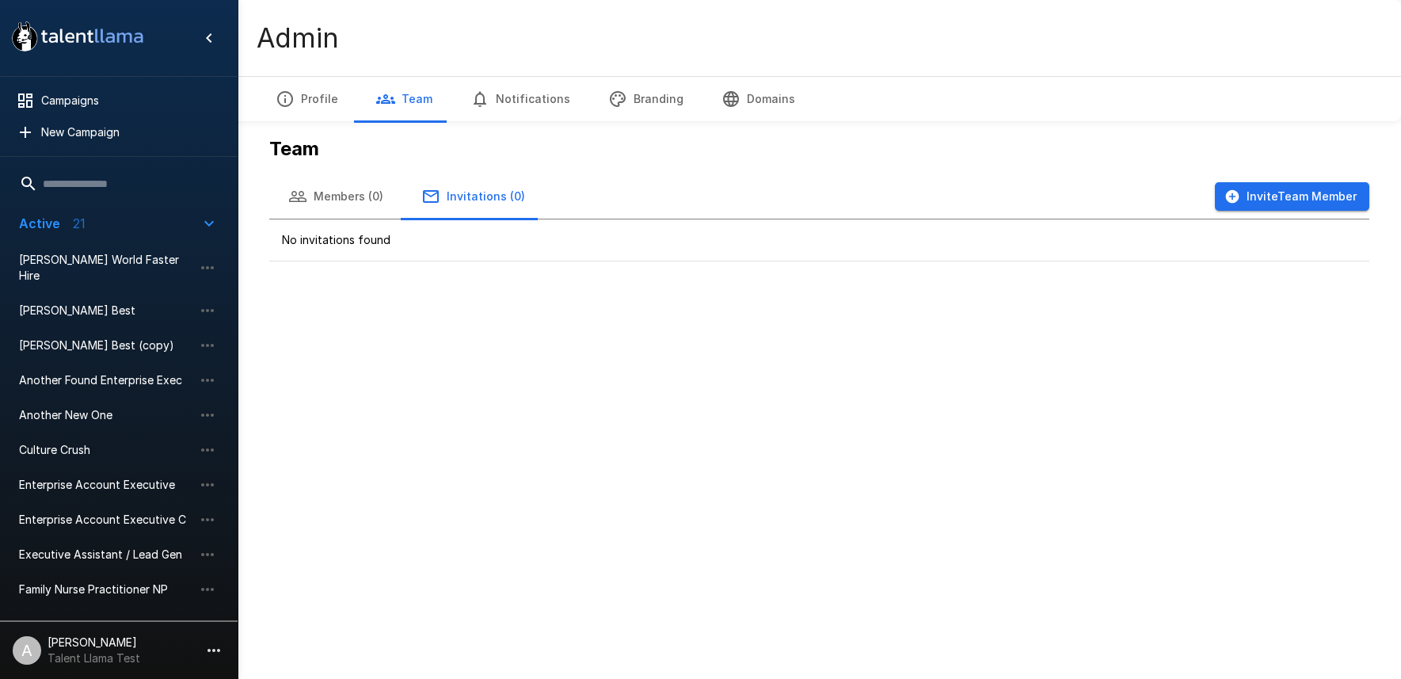
click at [346, 202] on button "Members (0)" at bounding box center [335, 196] width 133 height 44
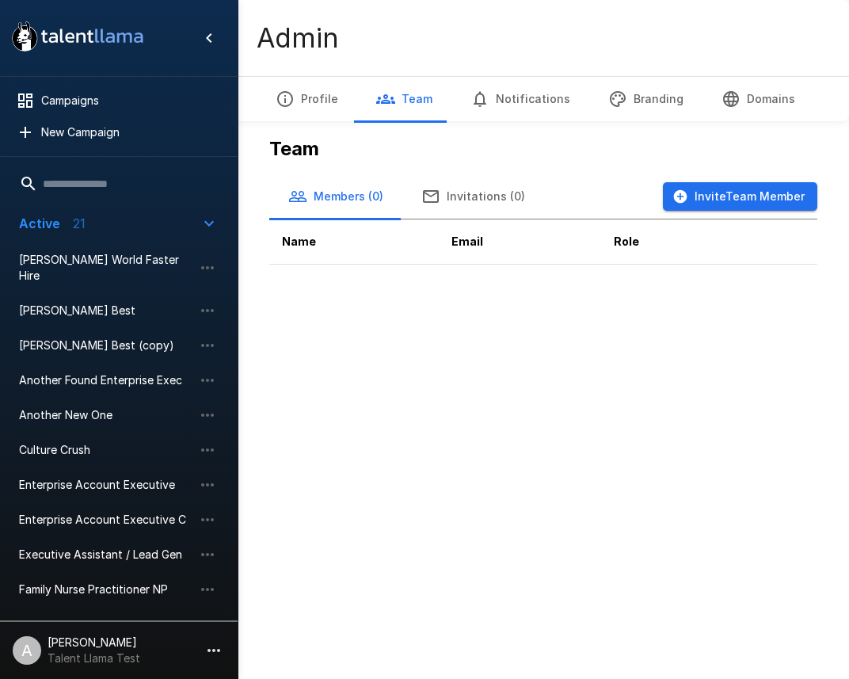
click at [772, 204] on button "Invite Team Member" at bounding box center [740, 196] width 154 height 29
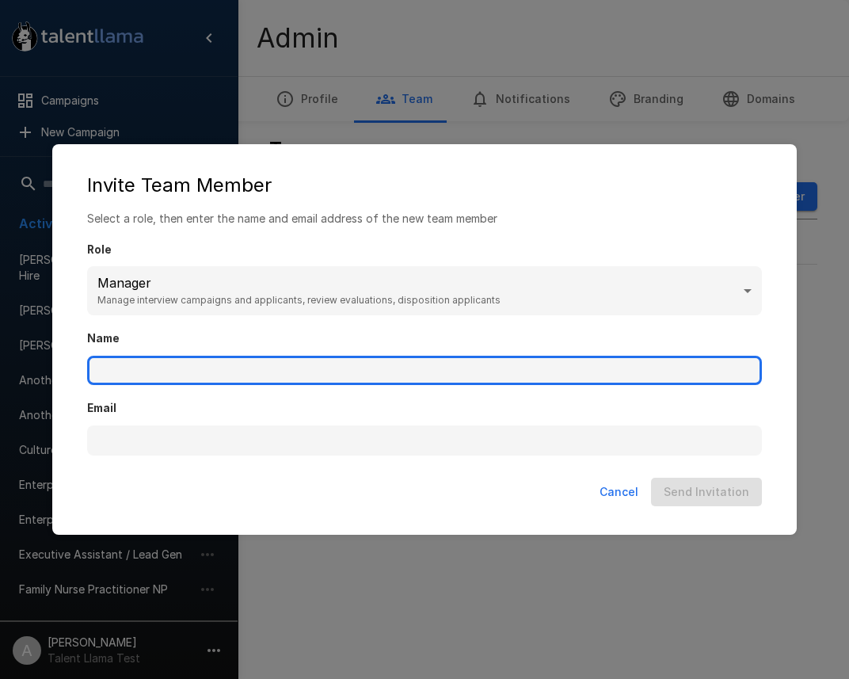
click at [282, 374] on input "Name" at bounding box center [424, 371] width 675 height 30
type input "*********"
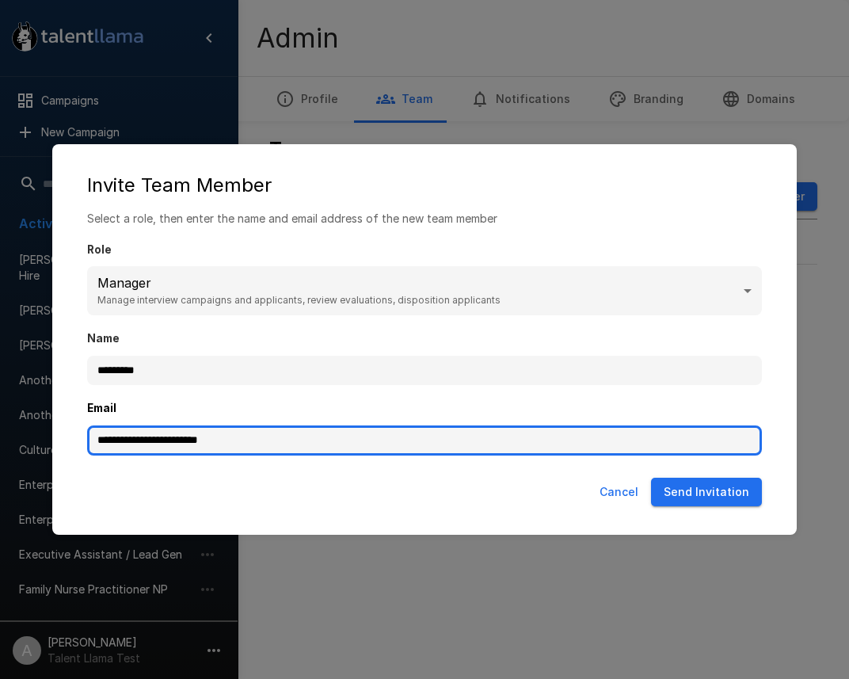
type input "**********"
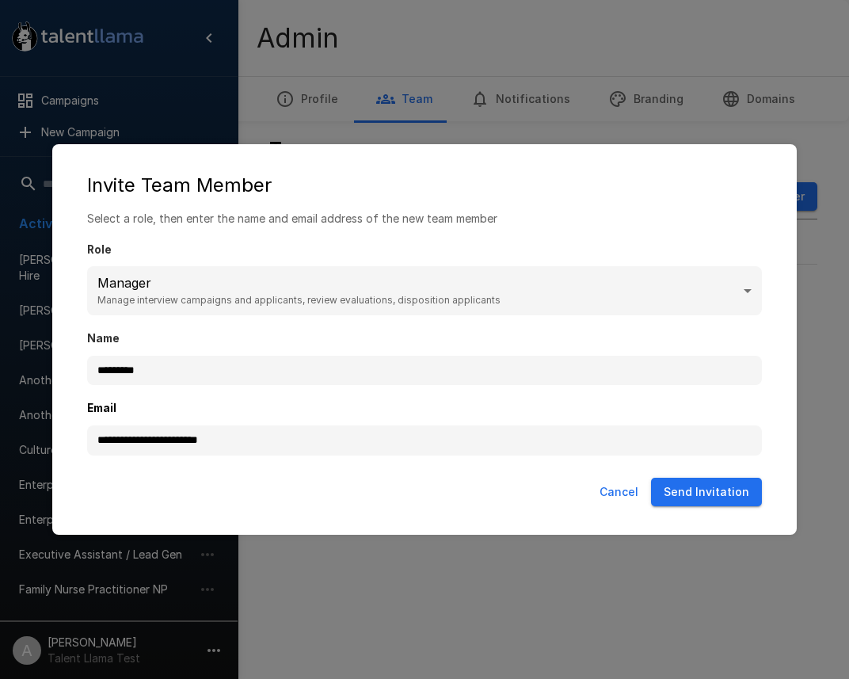
click at [726, 491] on button "Send Invitation" at bounding box center [706, 492] width 111 height 29
